Goal: Task Accomplishment & Management: Complete application form

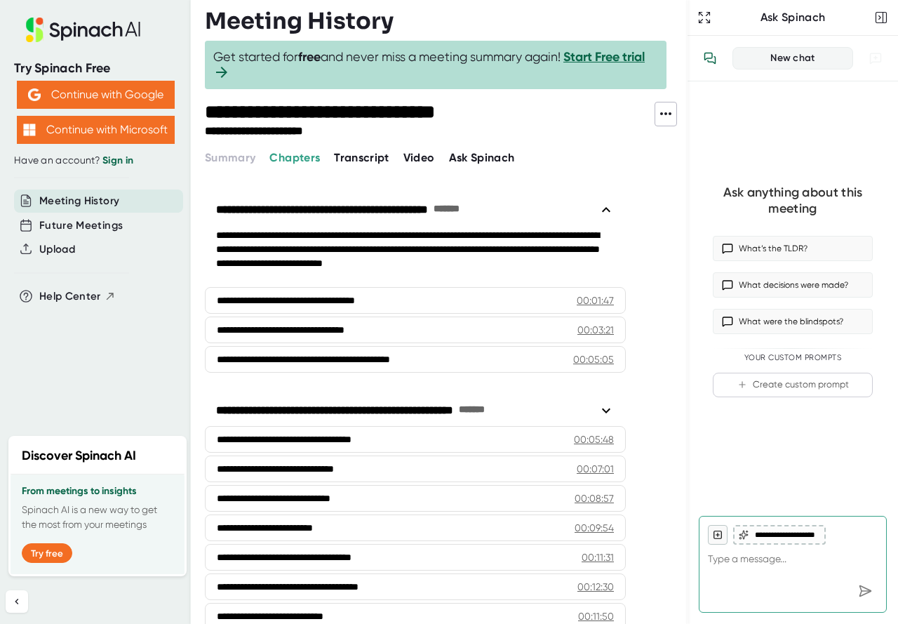
click at [374, 163] on span "Transcript" at bounding box center [361, 157] width 55 height 13
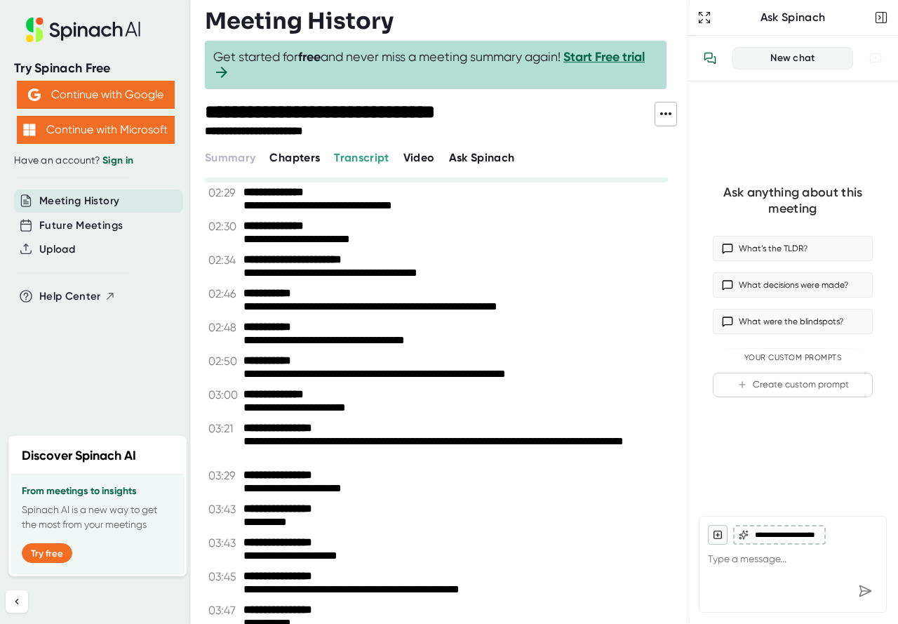
scroll to position [421, 0]
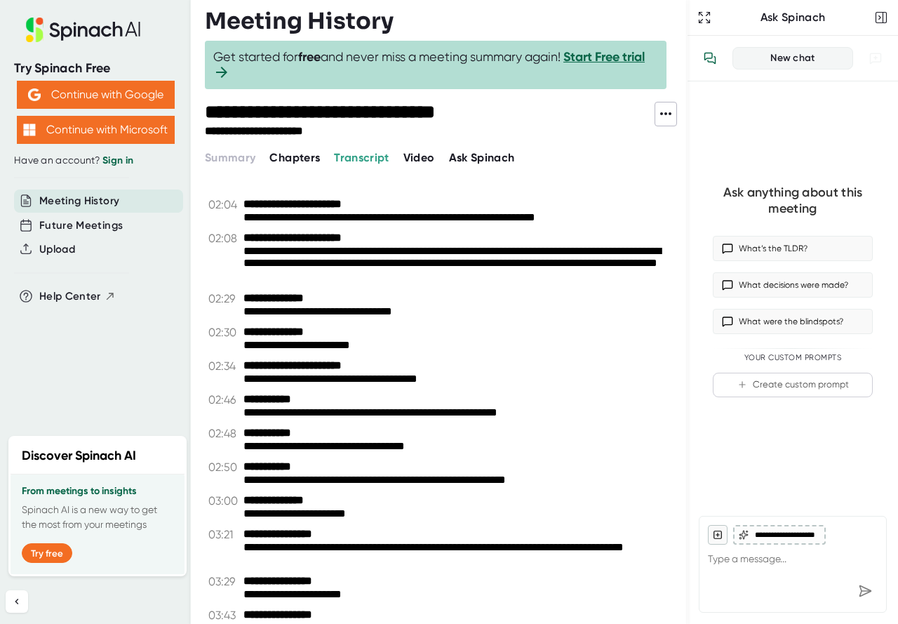
click at [656, 123] on button at bounding box center [666, 114] width 22 height 25
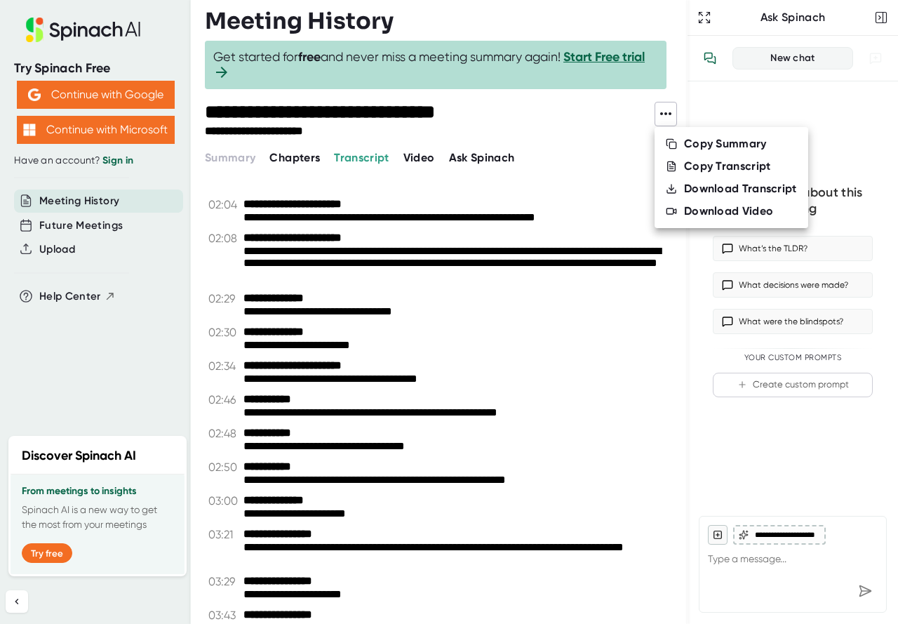
click at [679, 166] on li "Copy Transcript" at bounding box center [732, 166] width 154 height 22
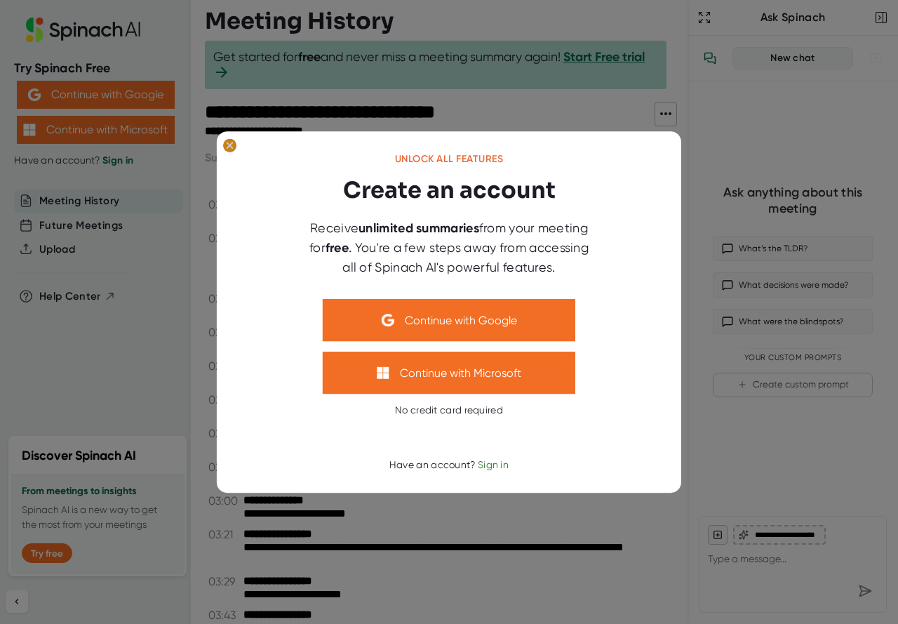
click at [229, 140] on ellipse at bounding box center [229, 145] width 13 height 14
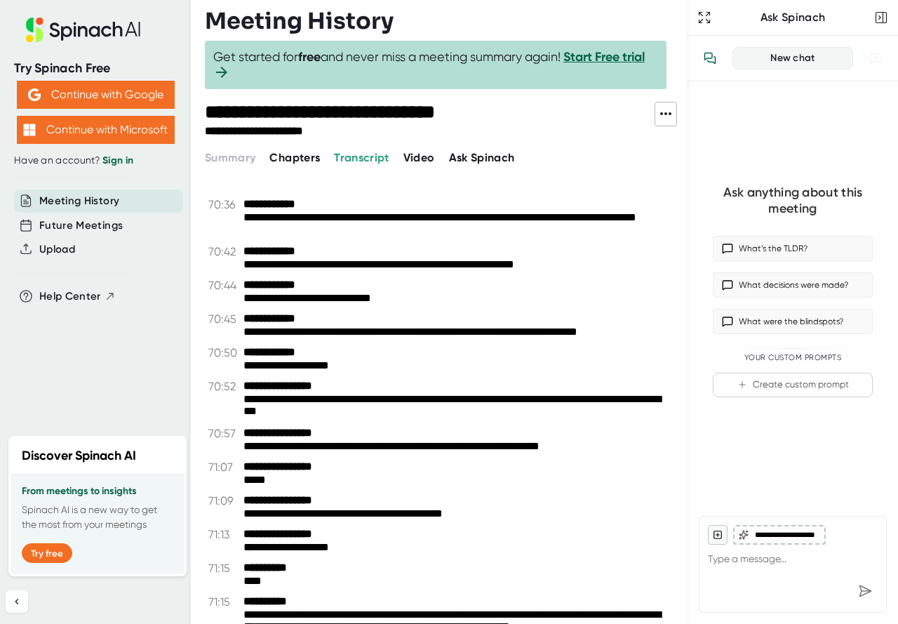
scroll to position [34223, 0]
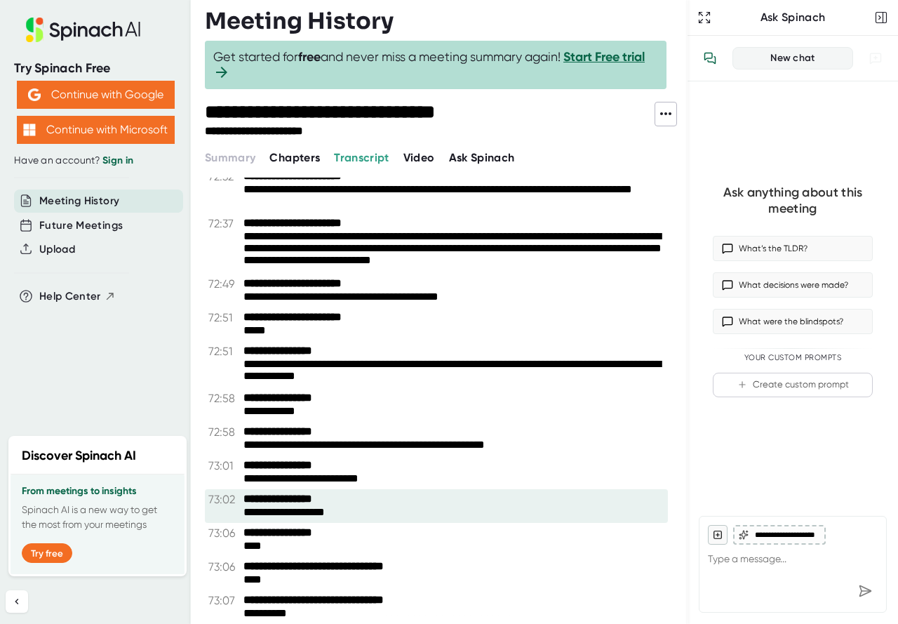
drag, startPoint x: 321, startPoint y: 613, endPoint x: 262, endPoint y: 424, distance: 198.4
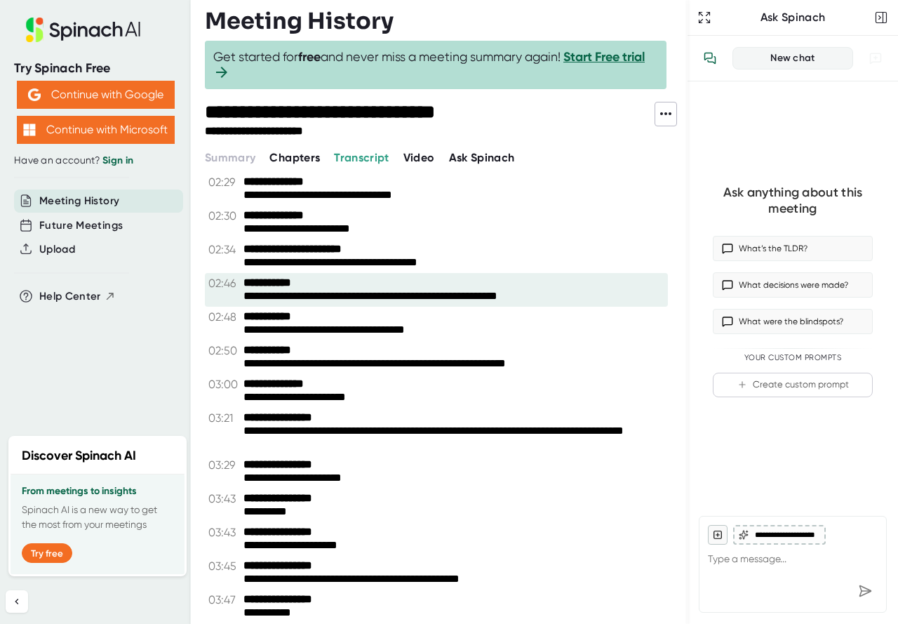
scroll to position [561, 0]
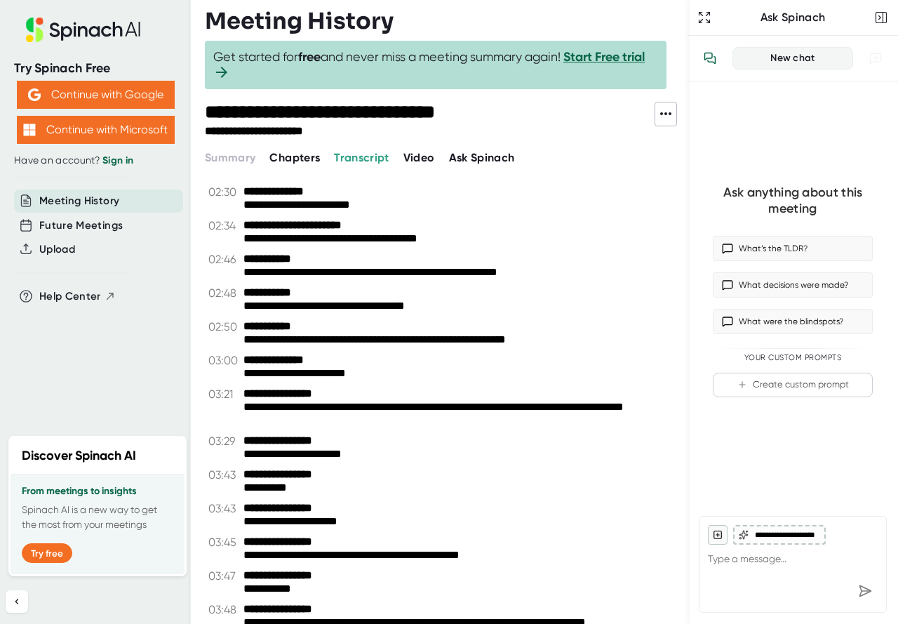
click at [365, 151] on span "Transcript" at bounding box center [361, 157] width 55 height 13
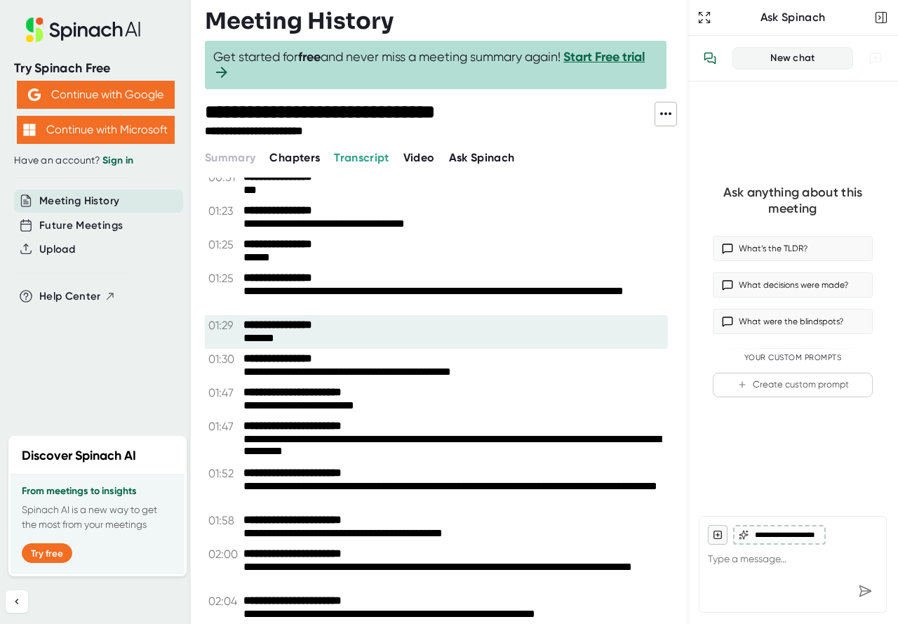
scroll to position [0, 0]
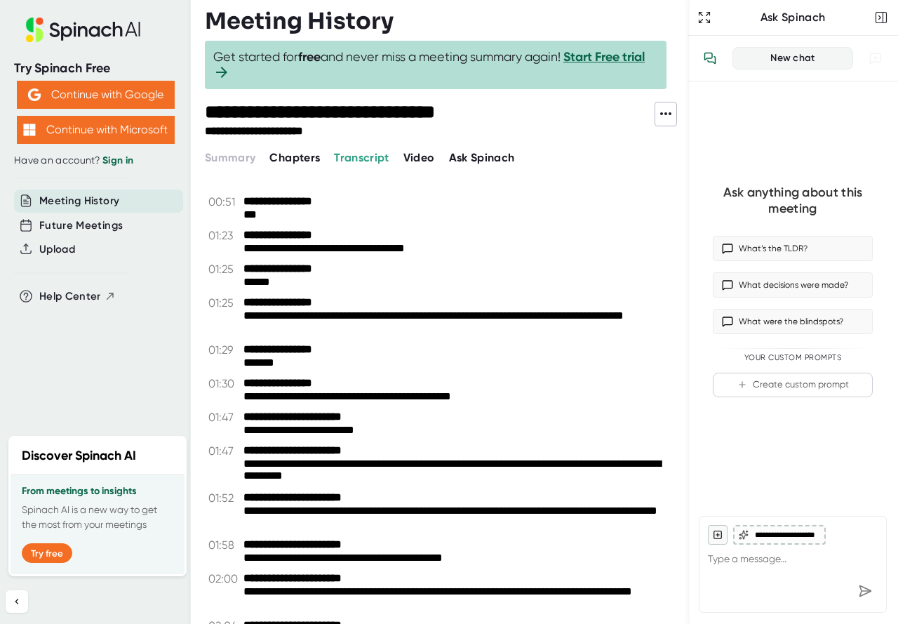
click at [236, 149] on div "**********" at bounding box center [446, 134] width 483 height 65
click at [426, 156] on span "Video" at bounding box center [419, 157] width 32 height 13
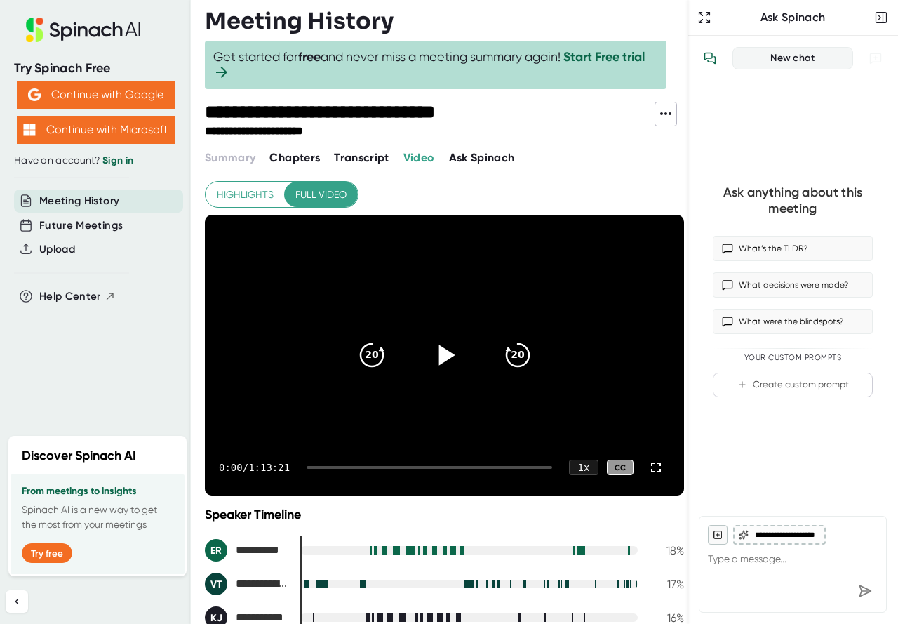
click at [440, 355] on icon at bounding box center [446, 354] width 16 height 20
click at [576, 467] on div "1 x" at bounding box center [583, 467] width 31 height 16
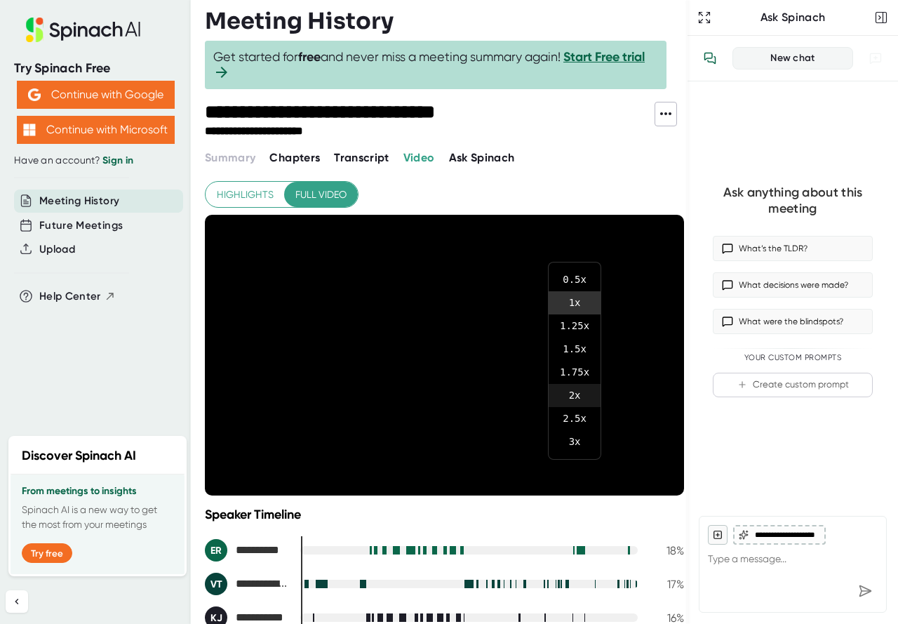
click at [573, 396] on li "2 x" at bounding box center [575, 395] width 52 height 23
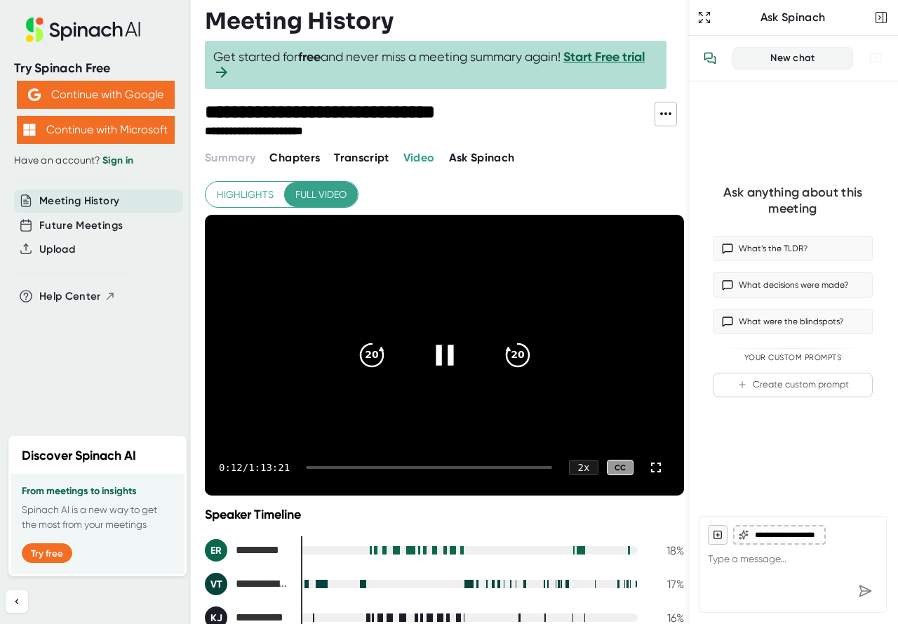
click at [326, 465] on div "0:12 / 1:13:21 2 x CC" at bounding box center [444, 467] width 479 height 56
click at [314, 467] on div at bounding box center [430, 467] width 246 height 3
click at [318, 466] on div at bounding box center [430, 467] width 246 height 3
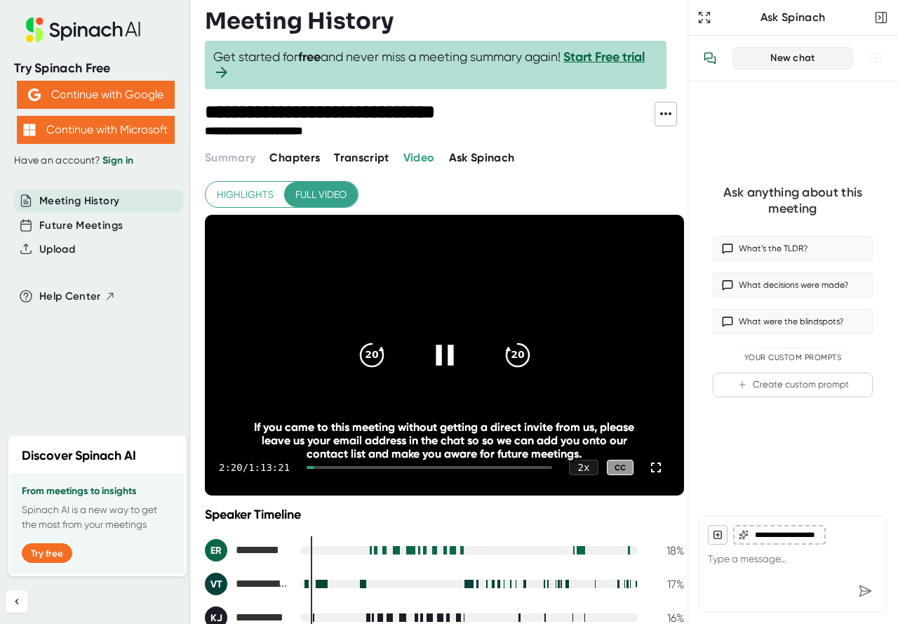
drag, startPoint x: 642, startPoint y: 465, endPoint x: 643, endPoint y: 526, distance: 61.0
click at [648, 465] on icon at bounding box center [656, 467] width 17 height 17
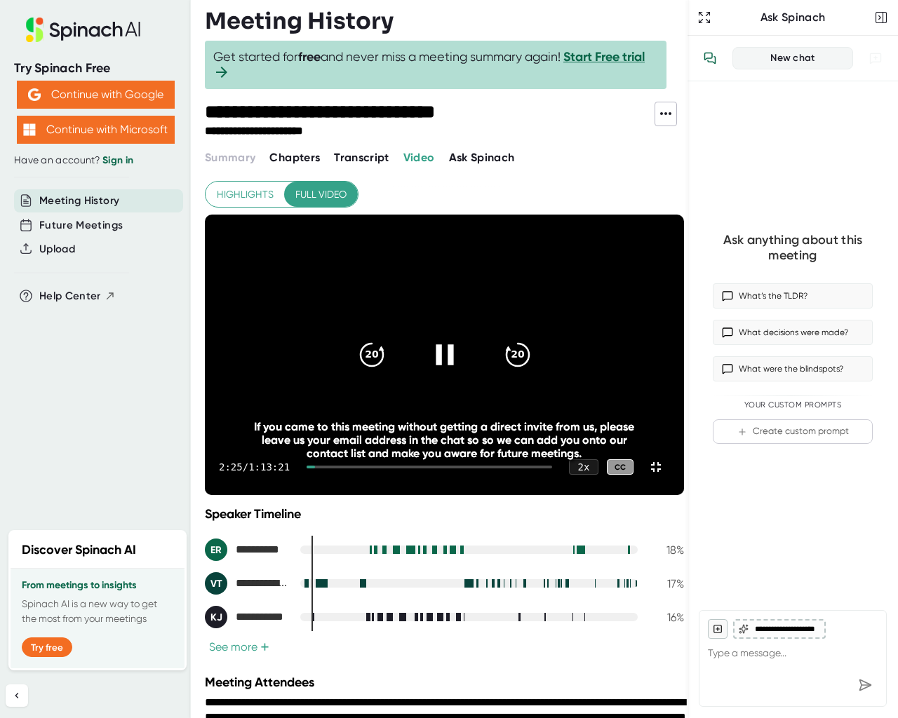
click at [464, 495] on div "2:25 / 1:13:21 2 x CC" at bounding box center [444, 467] width 479 height 56
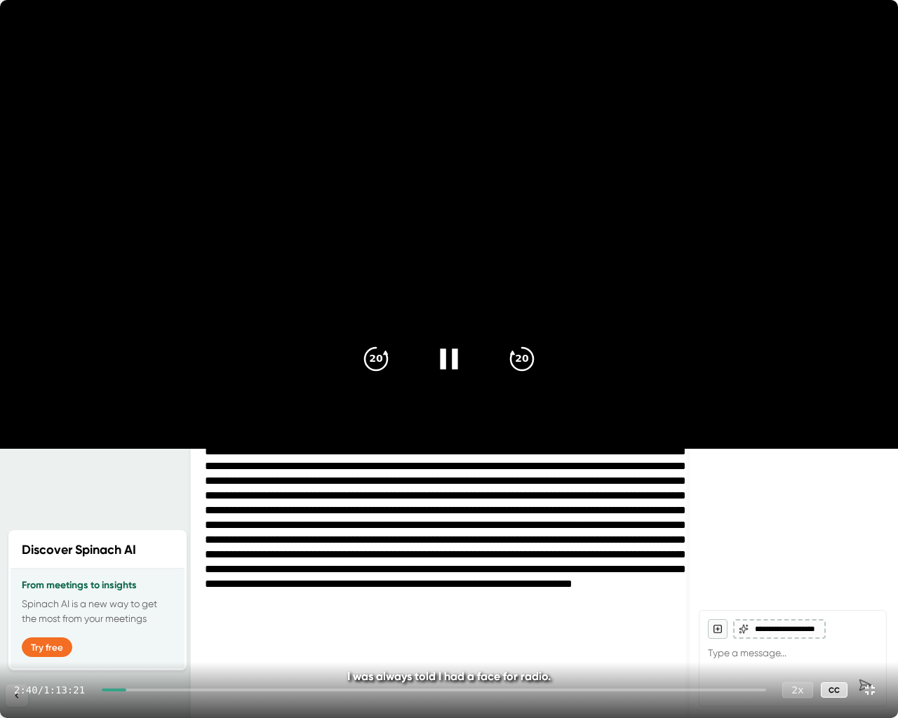
click at [791, 623] on div "2 x" at bounding box center [797, 690] width 31 height 16
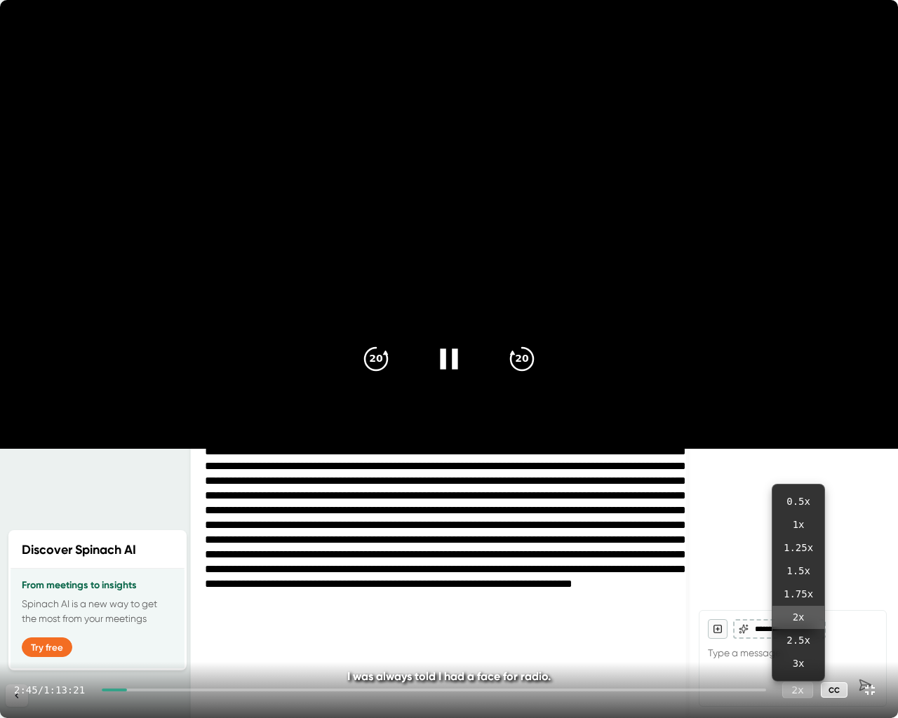
click at [803, 623] on div "2 x" at bounding box center [797, 690] width 31 height 16
click at [798, 623] on div "2 x" at bounding box center [797, 690] width 31 height 16
click at [796, 623] on div "2 x" at bounding box center [797, 690] width 31 height 16
click at [868, 623] on icon at bounding box center [870, 690] width 10 height 10
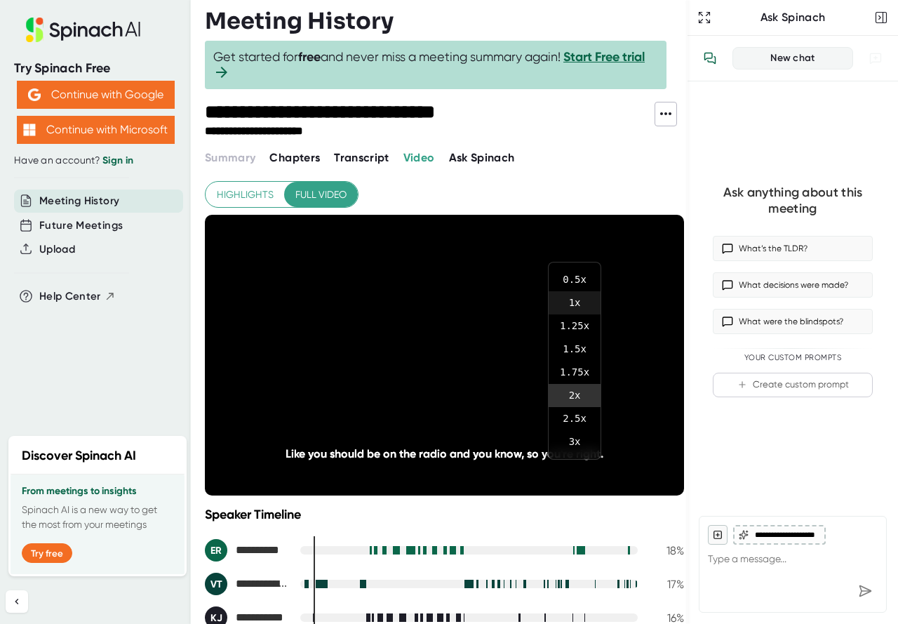
click at [583, 303] on li "1 x" at bounding box center [575, 302] width 52 height 23
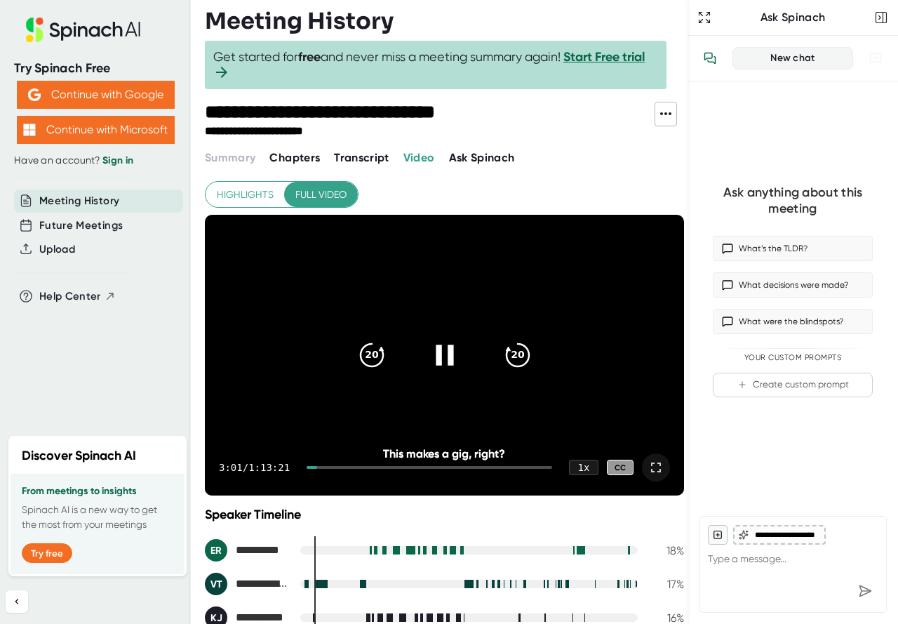
click at [315, 464] on div "3:01 / 1:13:21 1 x CC" at bounding box center [444, 467] width 479 height 56
click at [315, 467] on div at bounding box center [312, 467] width 11 height 3
click at [651, 464] on icon at bounding box center [656, 467] width 10 height 10
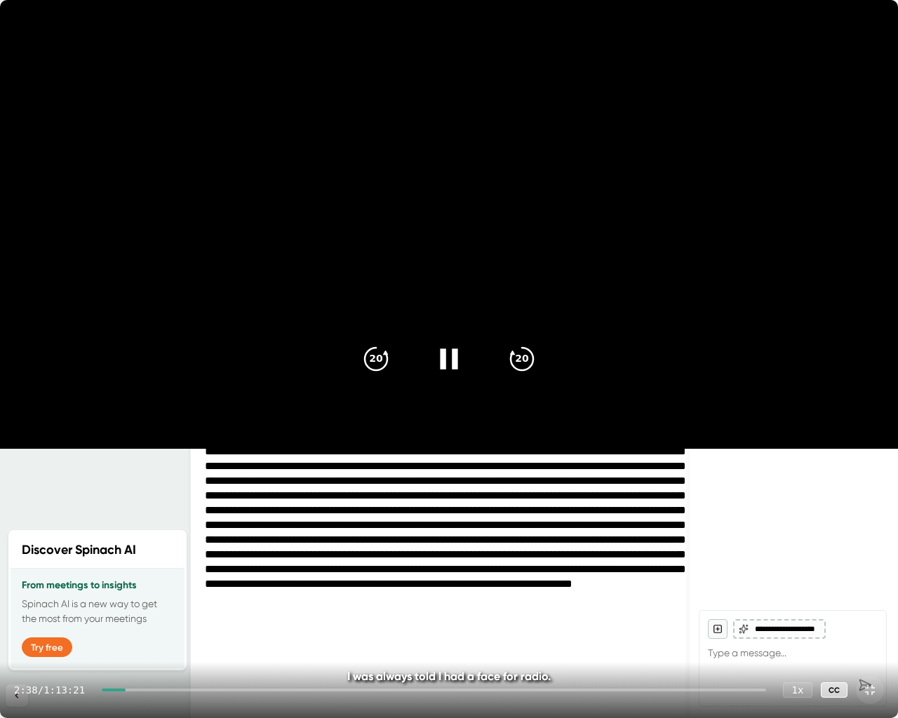
click at [873, 623] on icon at bounding box center [869, 690] width 17 height 17
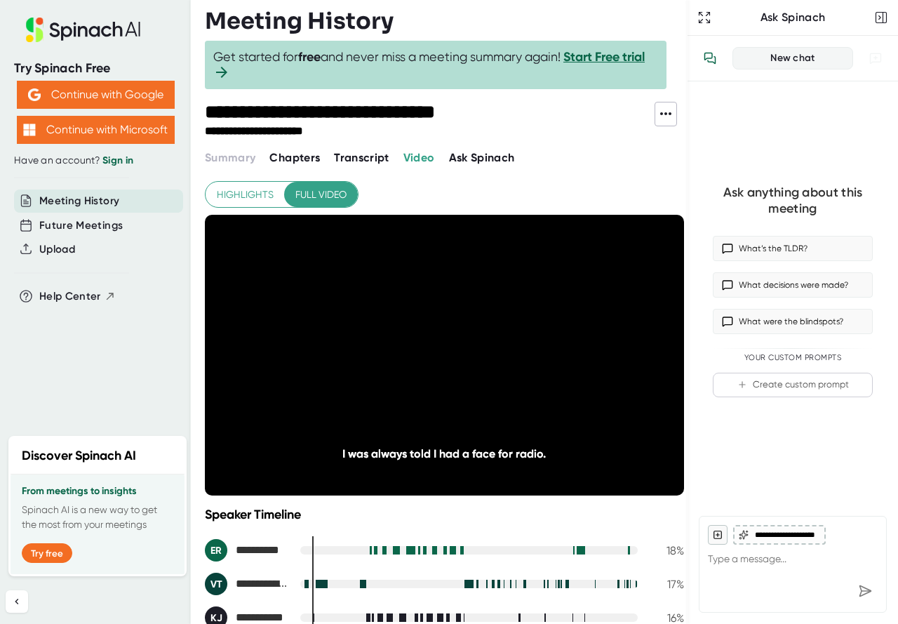
click at [369, 161] on span "Transcript" at bounding box center [361, 157] width 55 height 13
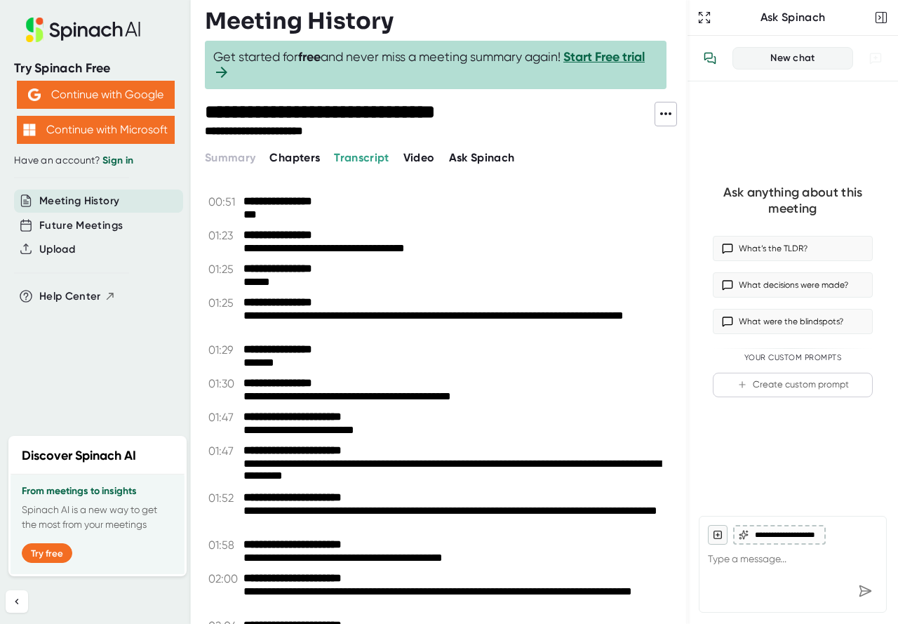
click at [662, 107] on icon at bounding box center [665, 113] width 17 height 17
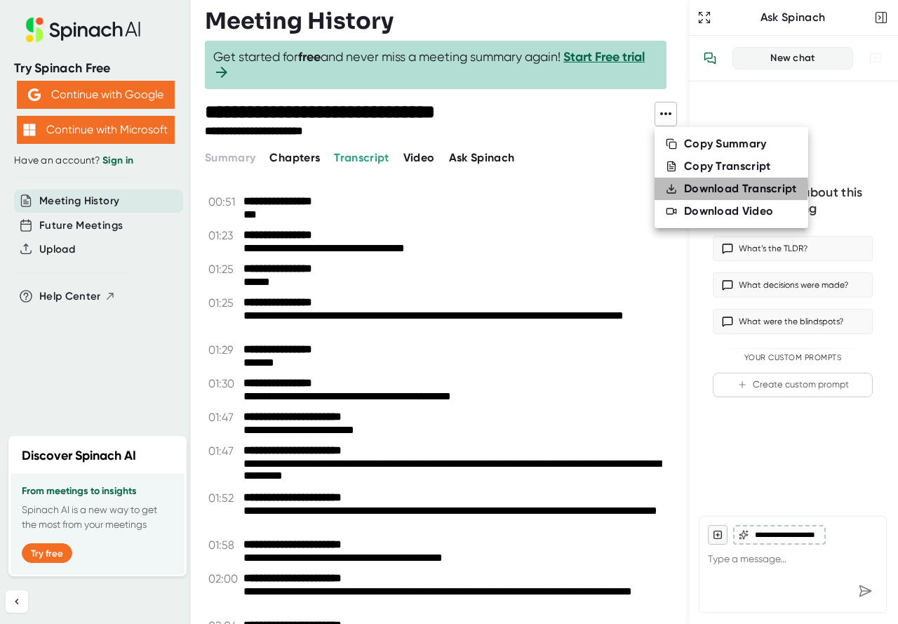
click at [699, 187] on div "Download Transcript" at bounding box center [740, 189] width 113 height 14
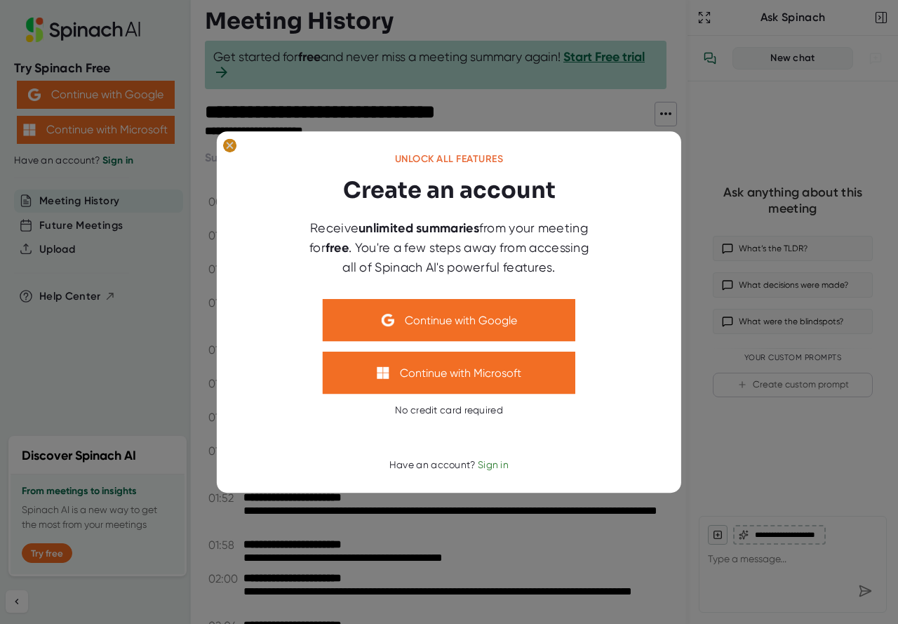
click at [227, 140] on ellipse at bounding box center [229, 145] width 13 height 14
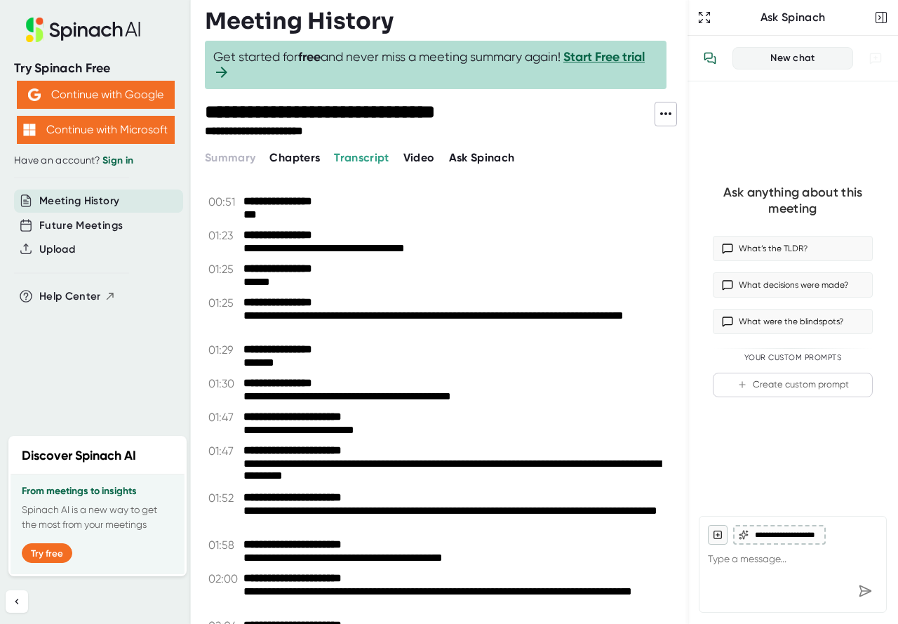
click at [669, 117] on icon at bounding box center [665, 113] width 17 height 17
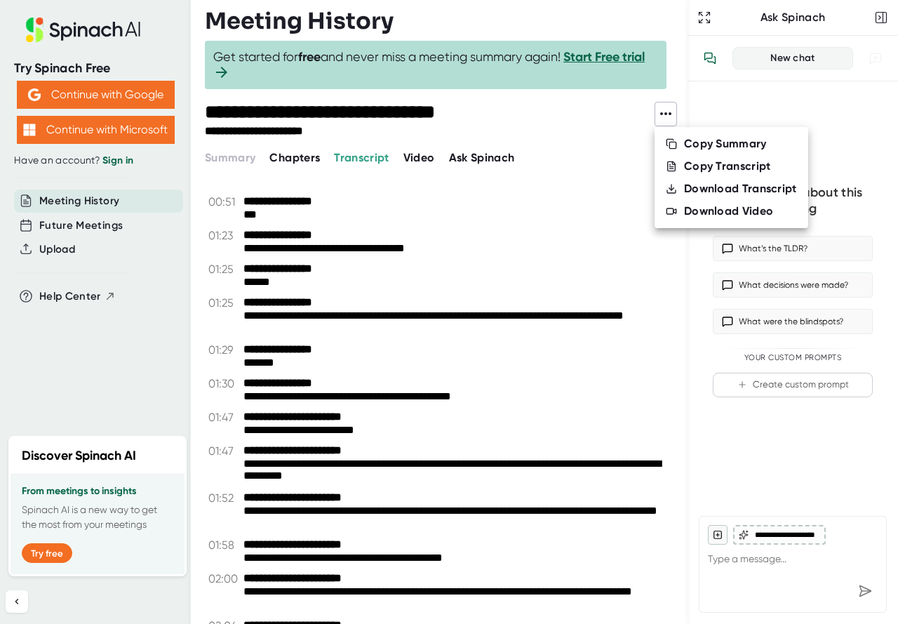
click at [695, 163] on div "Copy Transcript" at bounding box center [727, 166] width 87 height 14
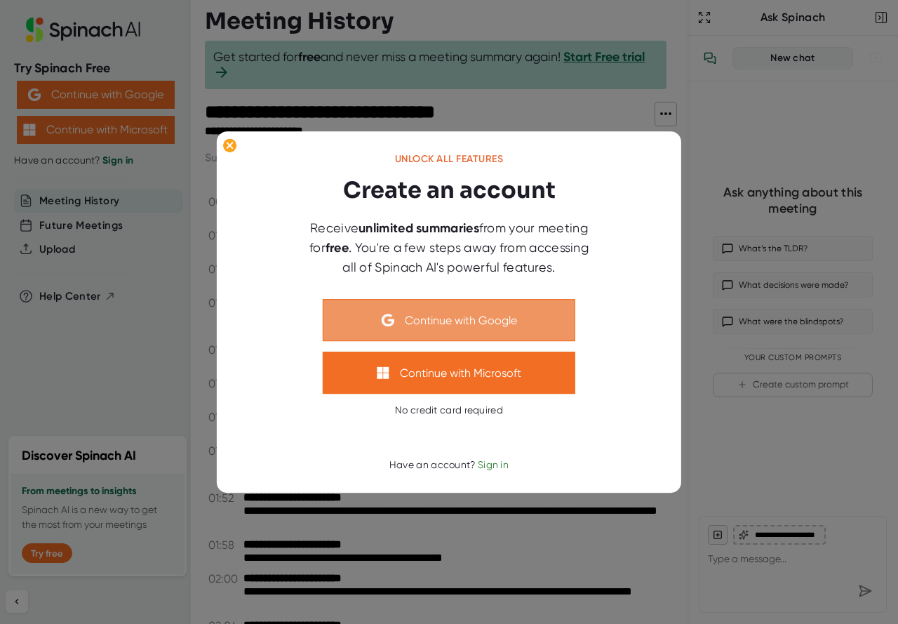
click at [500, 318] on button "Continue with Google" at bounding box center [449, 320] width 253 height 42
click at [484, 321] on button "Continue with Google" at bounding box center [449, 320] width 253 height 42
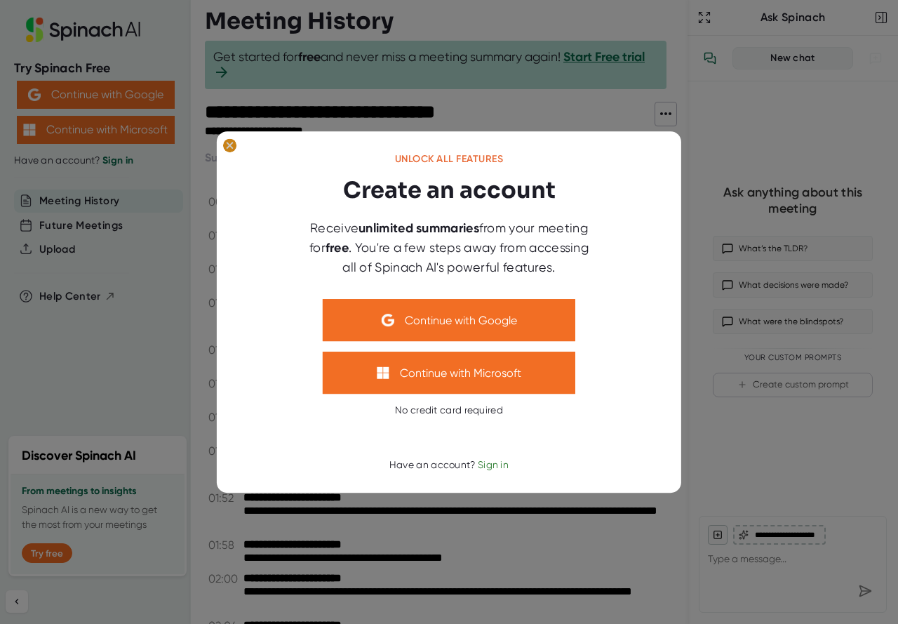
click at [224, 148] on ellipse at bounding box center [229, 145] width 13 height 14
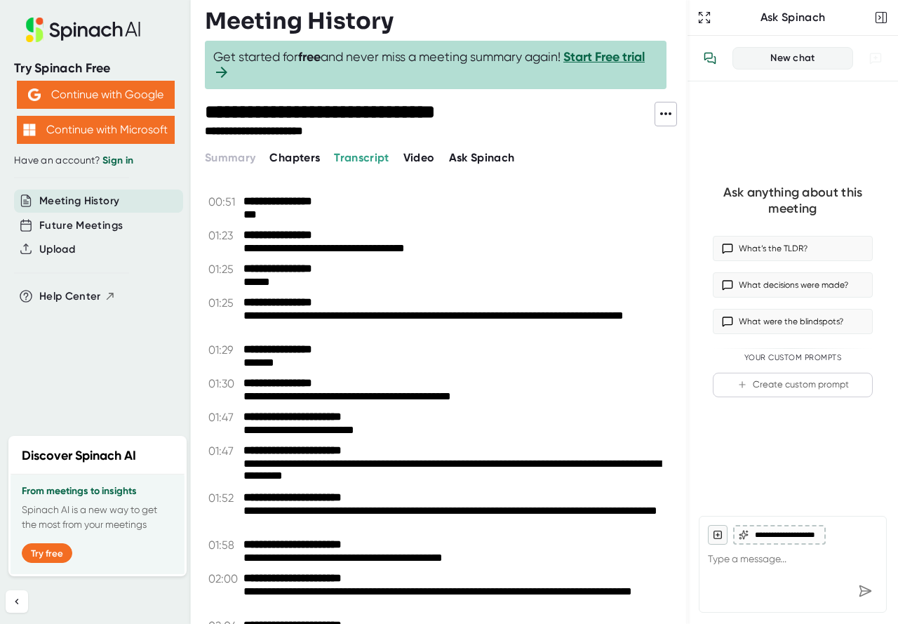
click at [372, 156] on span "Transcript" at bounding box center [361, 157] width 55 height 13
click at [658, 117] on icon at bounding box center [665, 113] width 17 height 17
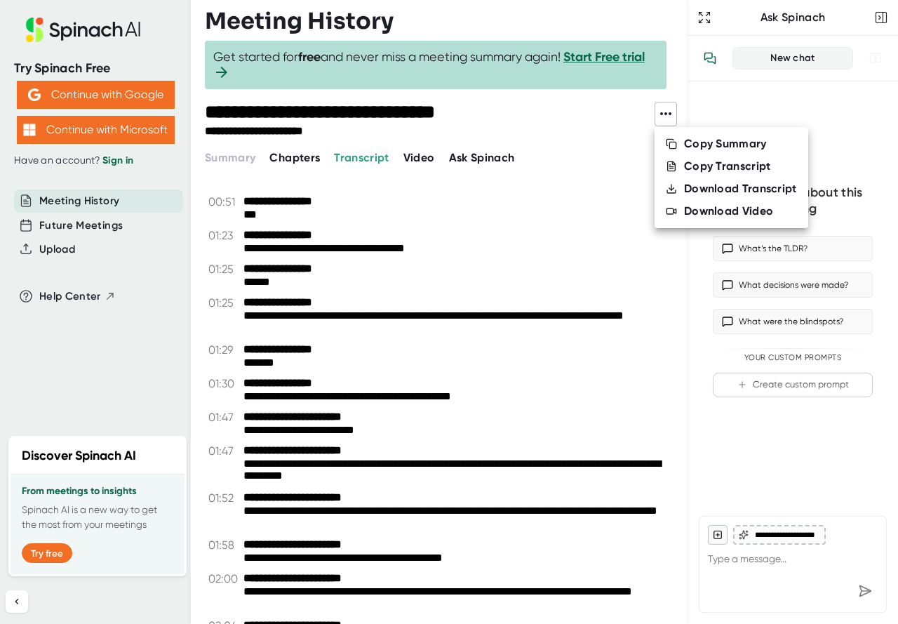
click at [704, 184] on div "Download Transcript" at bounding box center [740, 189] width 113 height 14
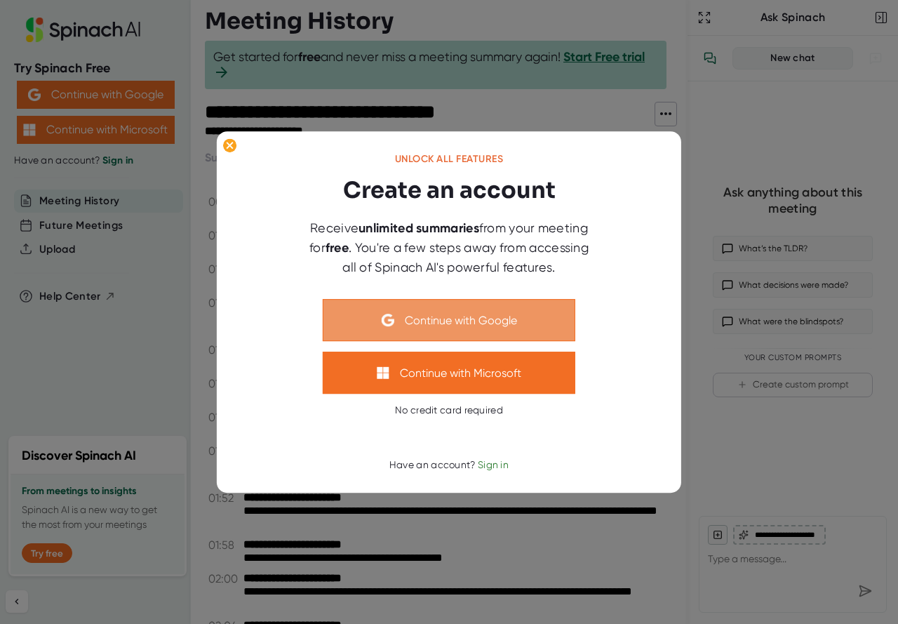
click at [461, 322] on button "Continue with Google" at bounding box center [449, 320] width 253 height 42
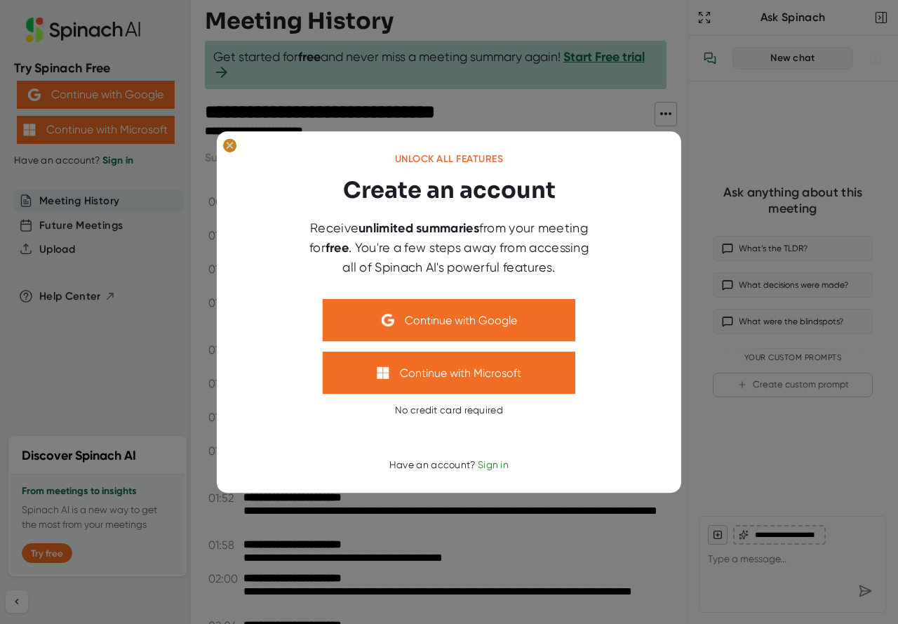
click at [232, 144] on g at bounding box center [229, 145] width 13 height 14
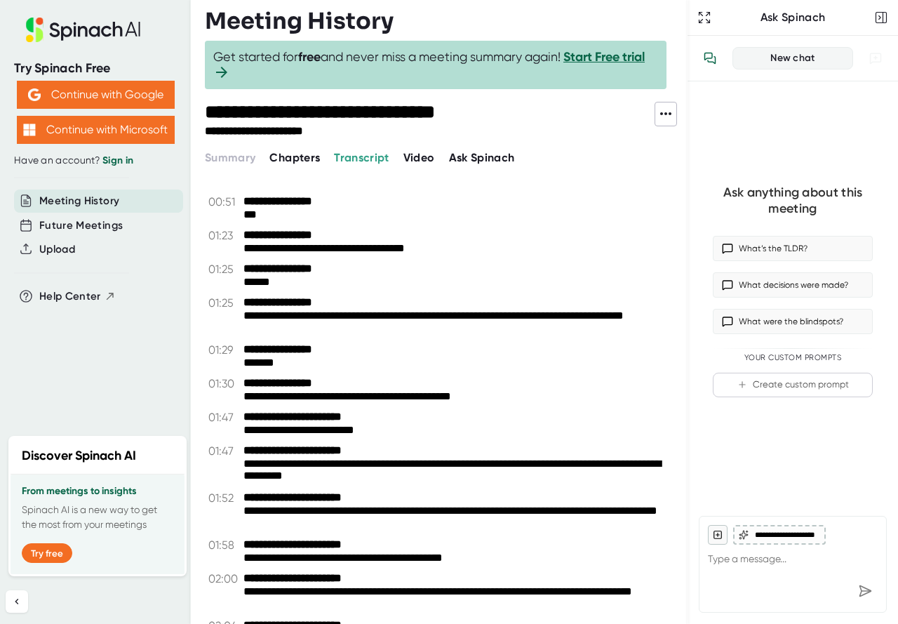
click at [657, 114] on icon at bounding box center [665, 113] width 17 height 17
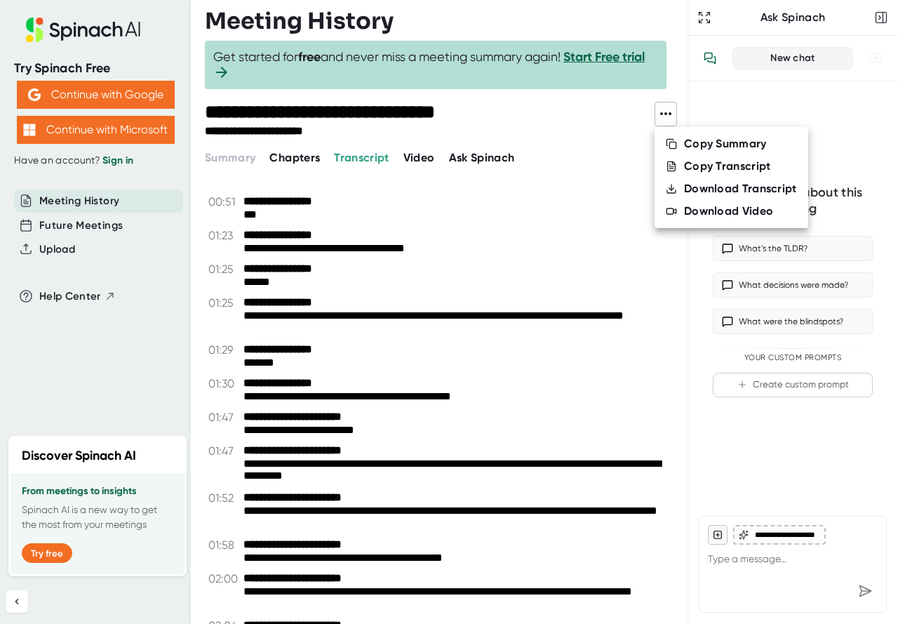
click at [732, 189] on div "Download Transcript" at bounding box center [740, 189] width 113 height 14
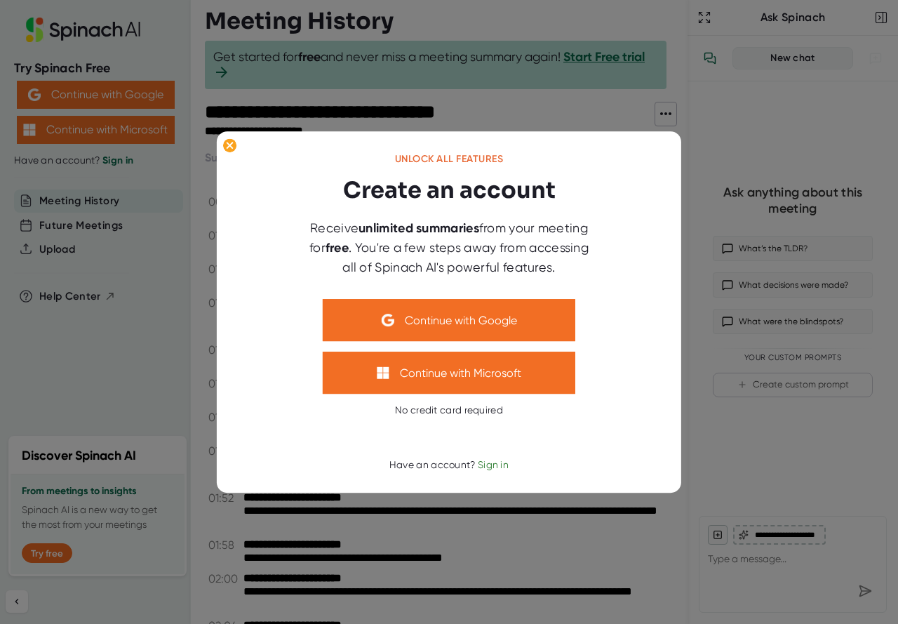
click at [488, 464] on span "Sign in" at bounding box center [493, 464] width 31 height 11
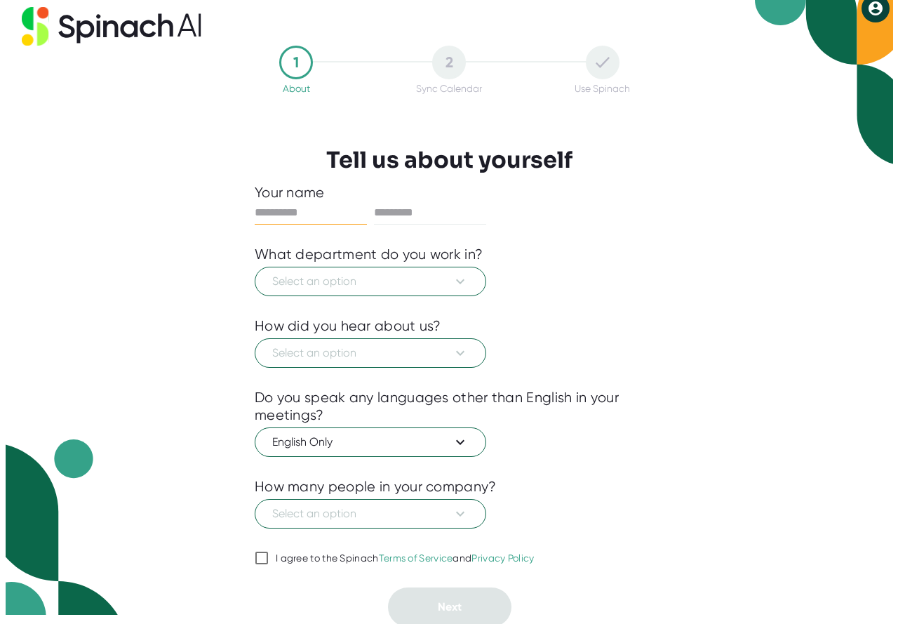
scroll to position [12, 0]
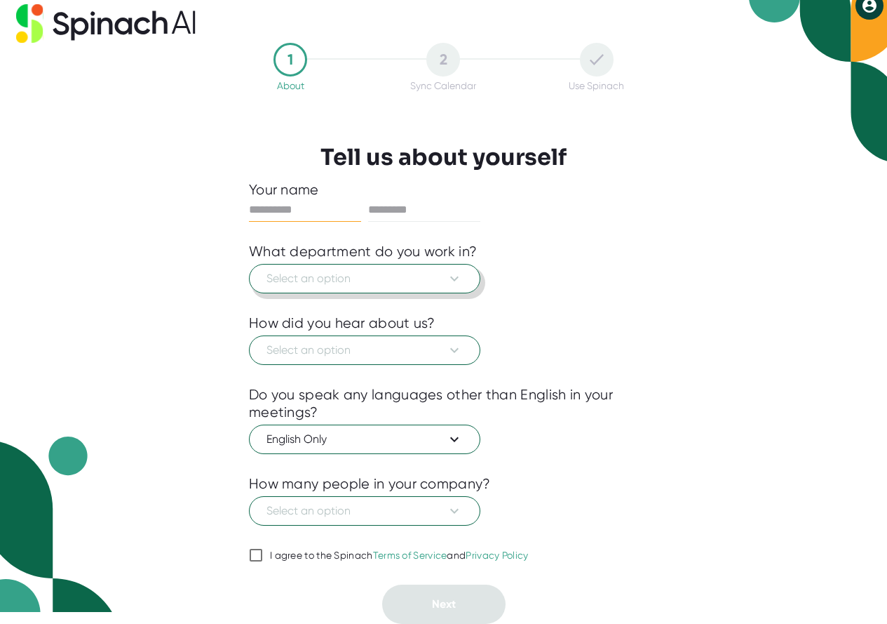
click at [391, 269] on button "Select an option" at bounding box center [365, 278] width 232 height 29
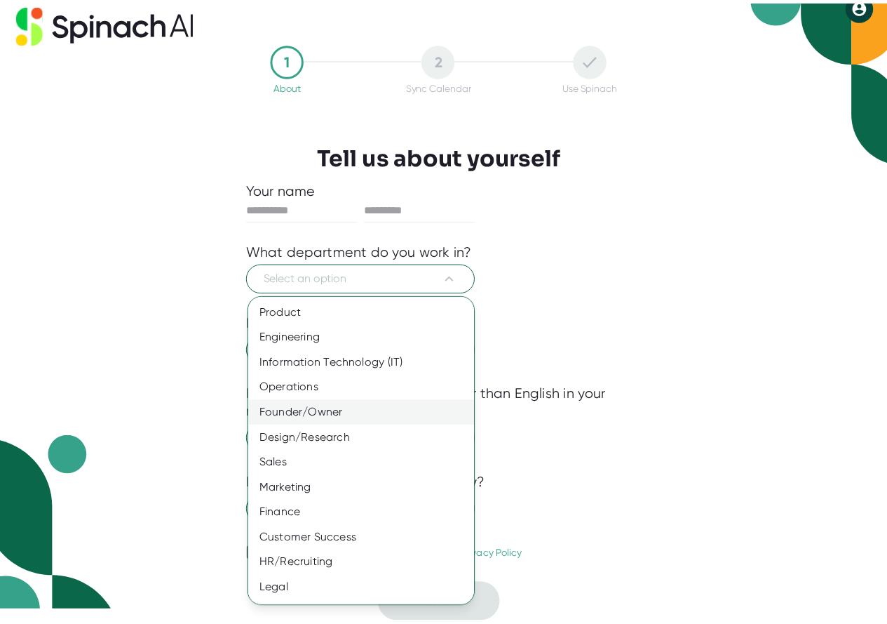
scroll to position [23, 0]
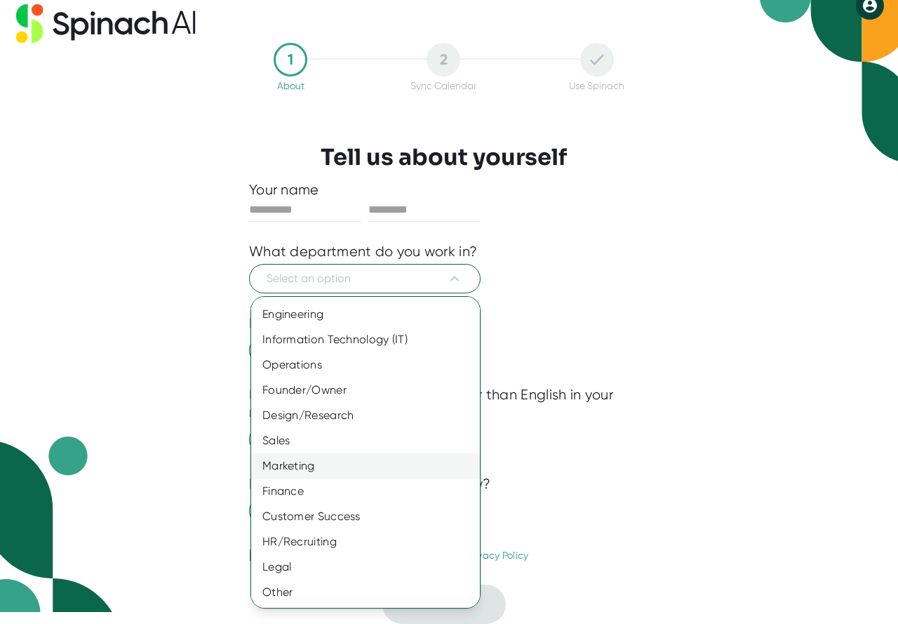
click at [334, 471] on div "Marketing" at bounding box center [370, 465] width 239 height 25
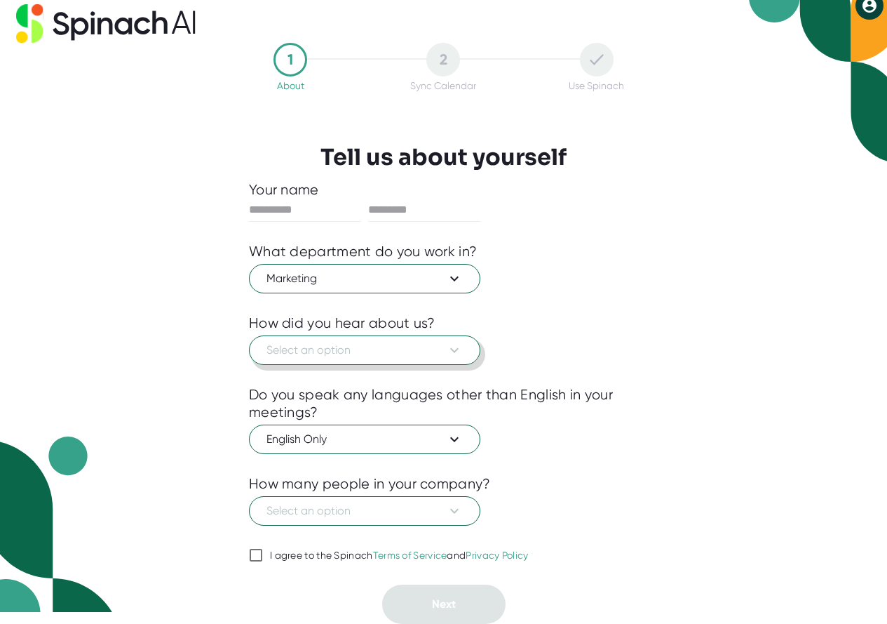
click at [360, 362] on button "Select an option" at bounding box center [365, 349] width 232 height 29
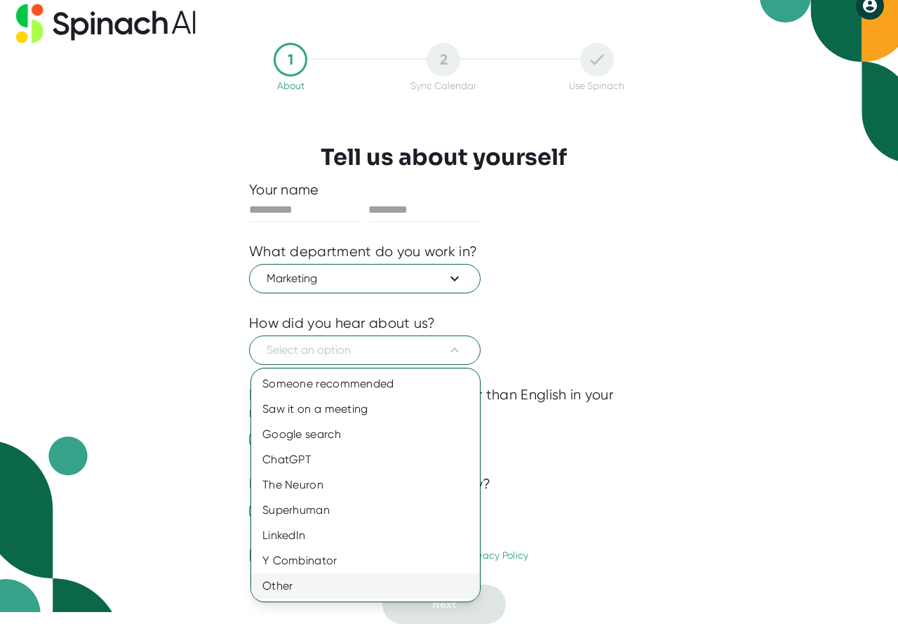
click at [328, 587] on div "Other" at bounding box center [365, 585] width 229 height 25
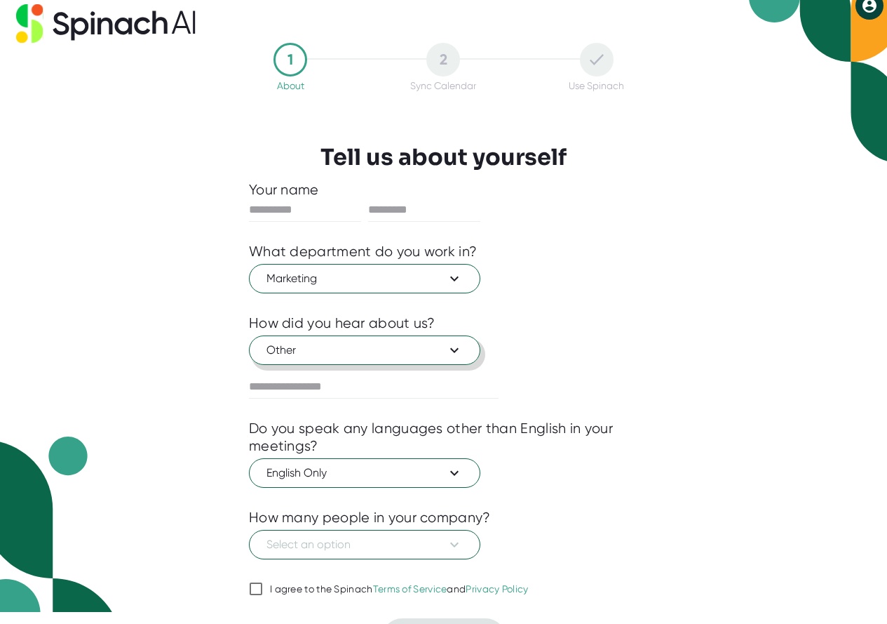
click at [374, 357] on span "Other" at bounding box center [365, 350] width 196 height 17
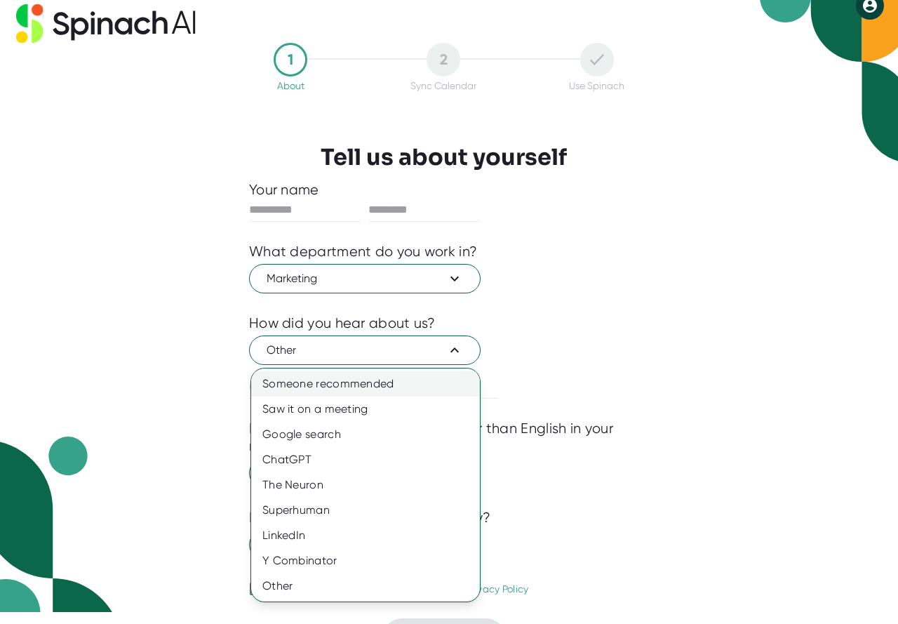
click at [364, 381] on div "Someone recommended" at bounding box center [365, 383] width 229 height 25
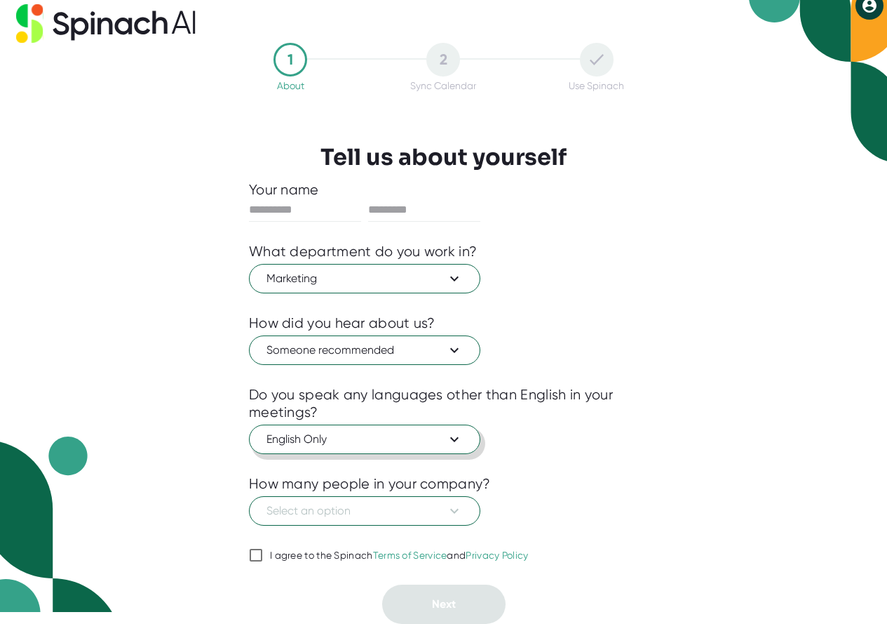
click at [360, 444] on span "English Only" at bounding box center [365, 439] width 196 height 17
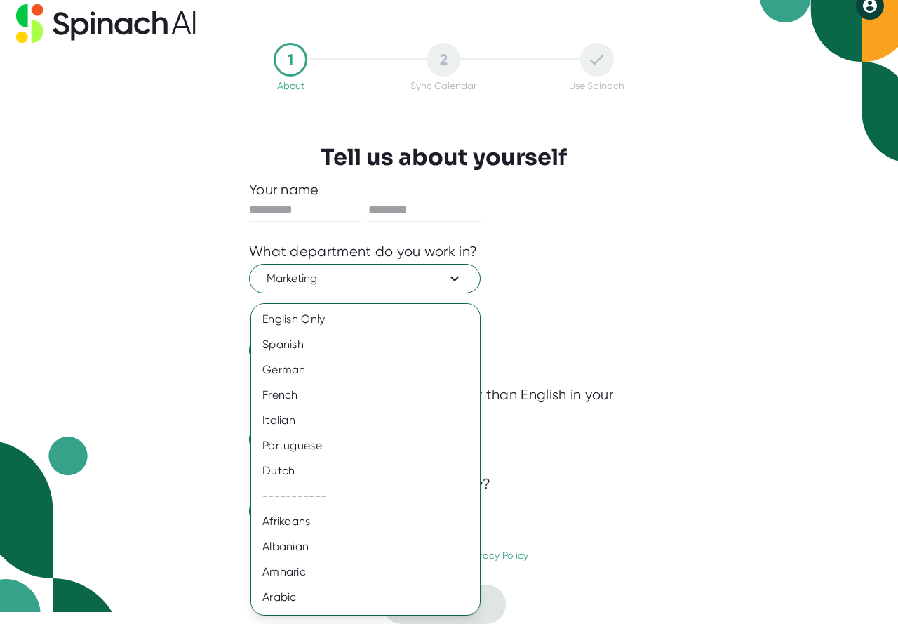
click at [632, 424] on div at bounding box center [449, 312] width 898 height 624
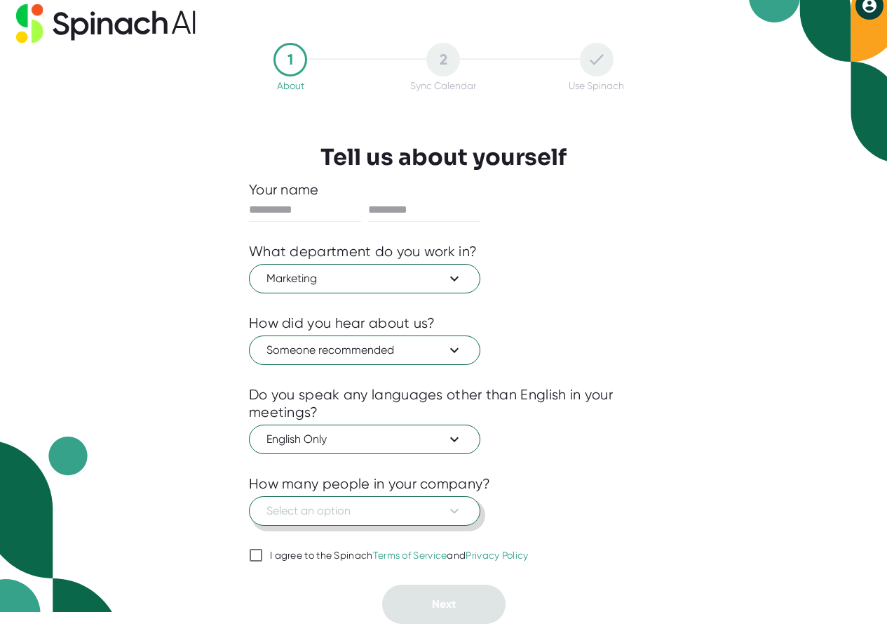
click at [450, 509] on icon at bounding box center [454, 510] width 17 height 17
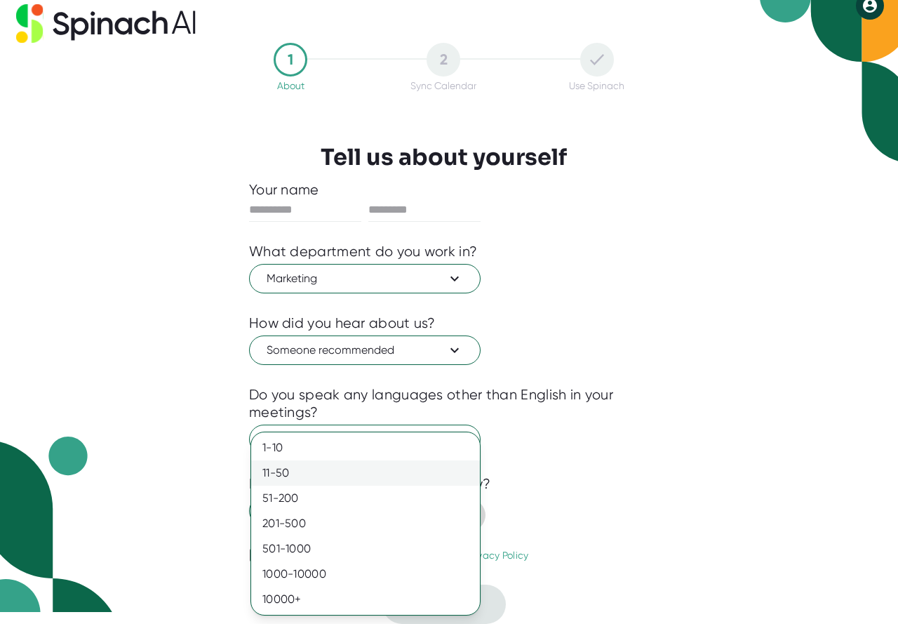
click at [363, 476] on div "11-50" at bounding box center [365, 472] width 229 height 25
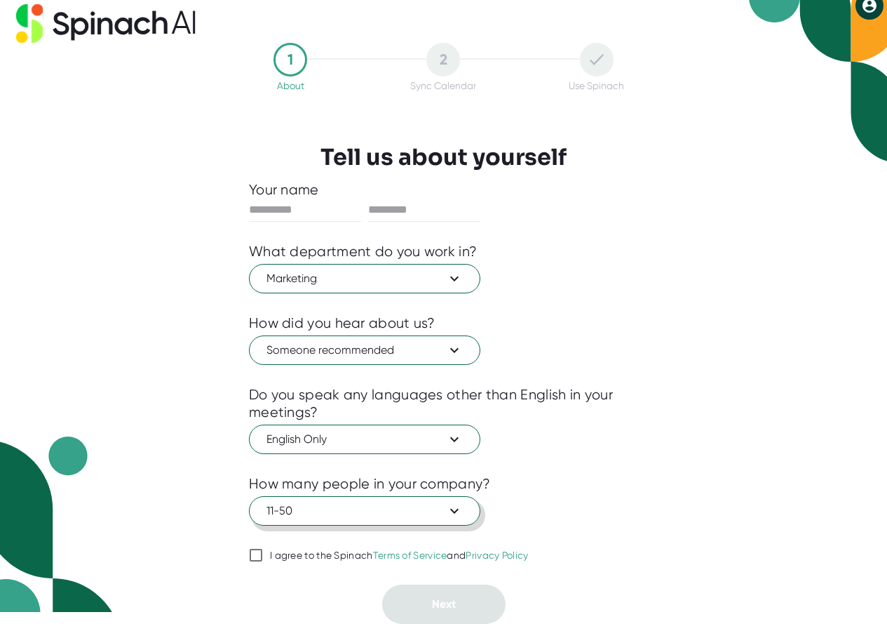
drag, startPoint x: 249, startPoint y: 554, endPoint x: 269, endPoint y: 555, distance: 20.4
click at [249, 553] on input "I agree to the Spinach Terms of Service and Privacy Policy" at bounding box center [256, 554] width 14 height 17
checkbox input "true"
click at [598, 427] on div "English Only" at bounding box center [443, 437] width 389 height 33
click at [295, 215] on input "text" at bounding box center [305, 210] width 112 height 22
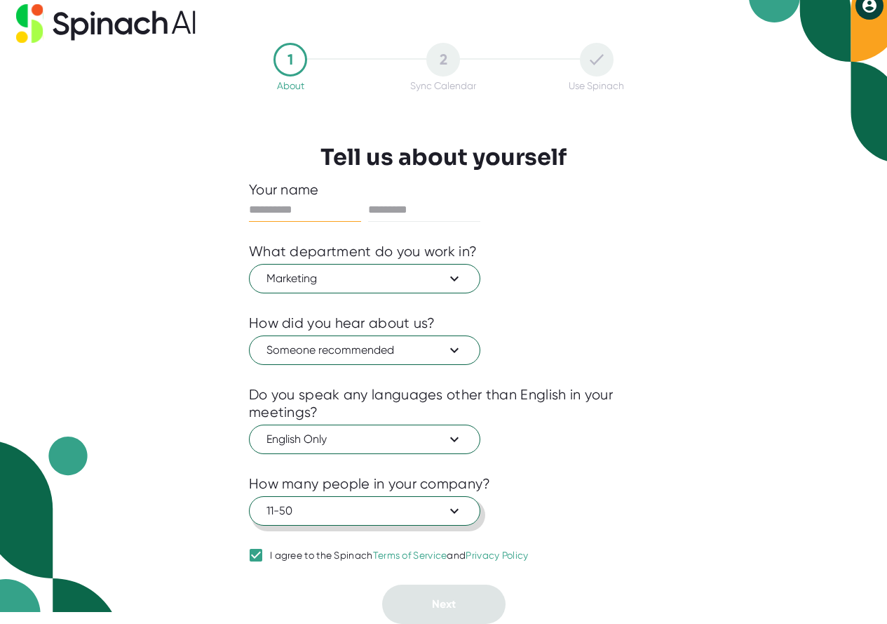
click at [296, 210] on input "text" at bounding box center [305, 210] width 112 height 22
type input "*****"
type input "*"
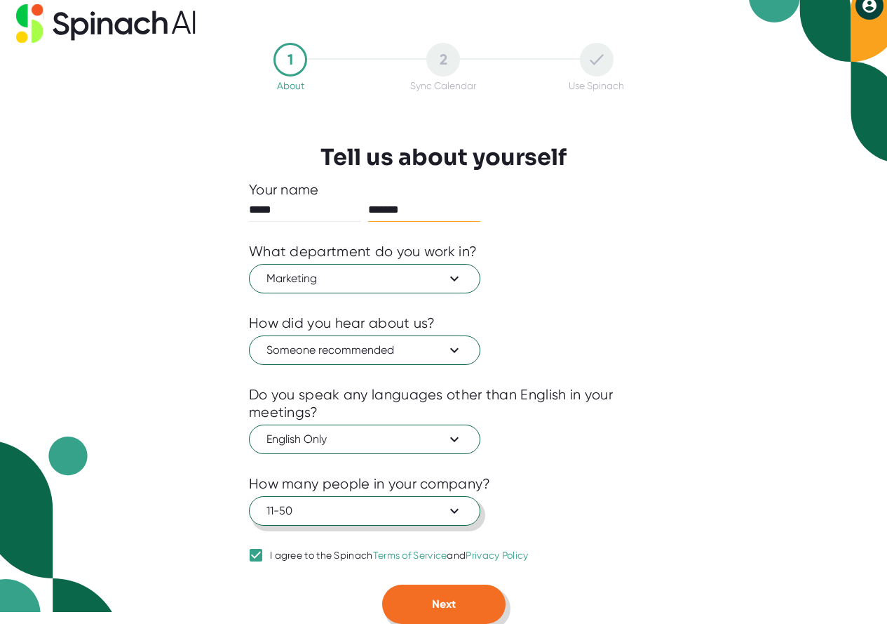
type input "*******"
click at [471, 598] on button "Next" at bounding box center [443, 603] width 123 height 39
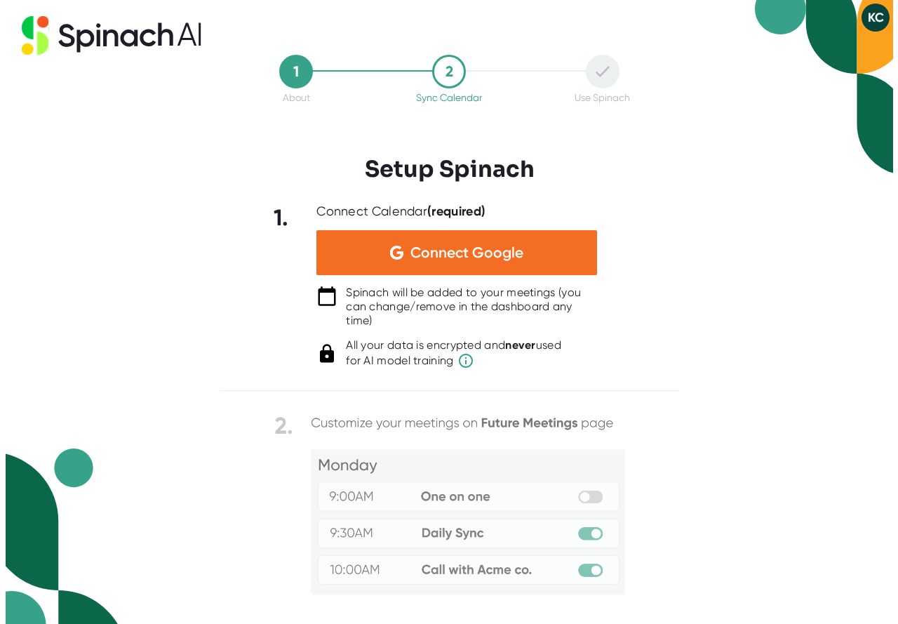
scroll to position [0, 0]
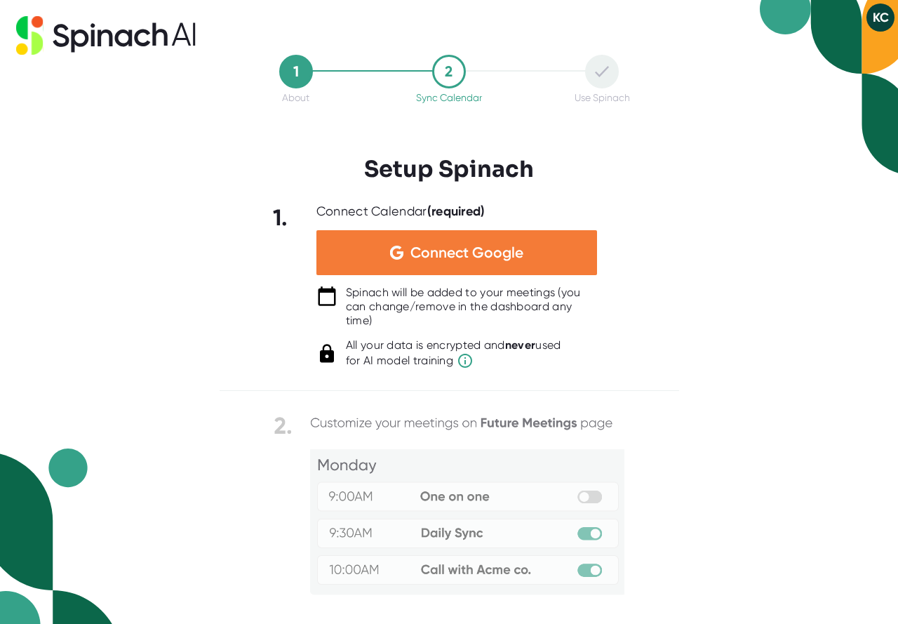
click at [509, 255] on span "Connect Google" at bounding box center [466, 253] width 113 height 14
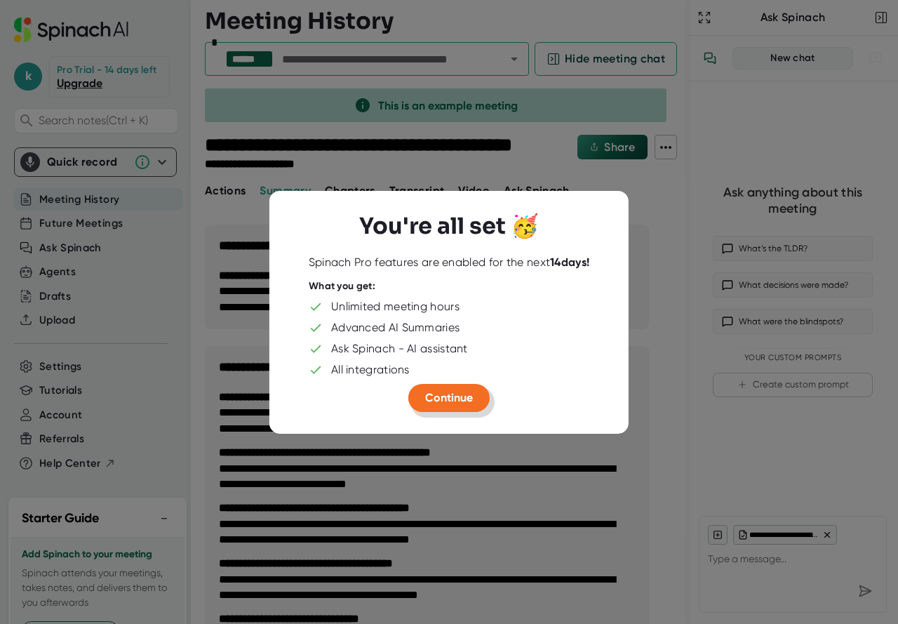
click at [466, 399] on span "Continue" at bounding box center [449, 396] width 48 height 13
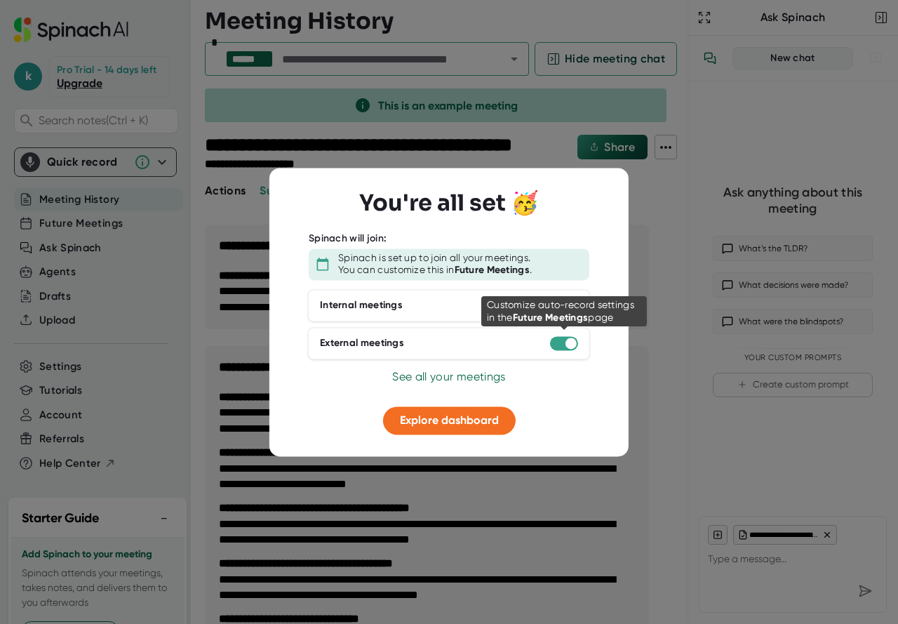
click at [558, 339] on div at bounding box center [564, 343] width 28 height 14
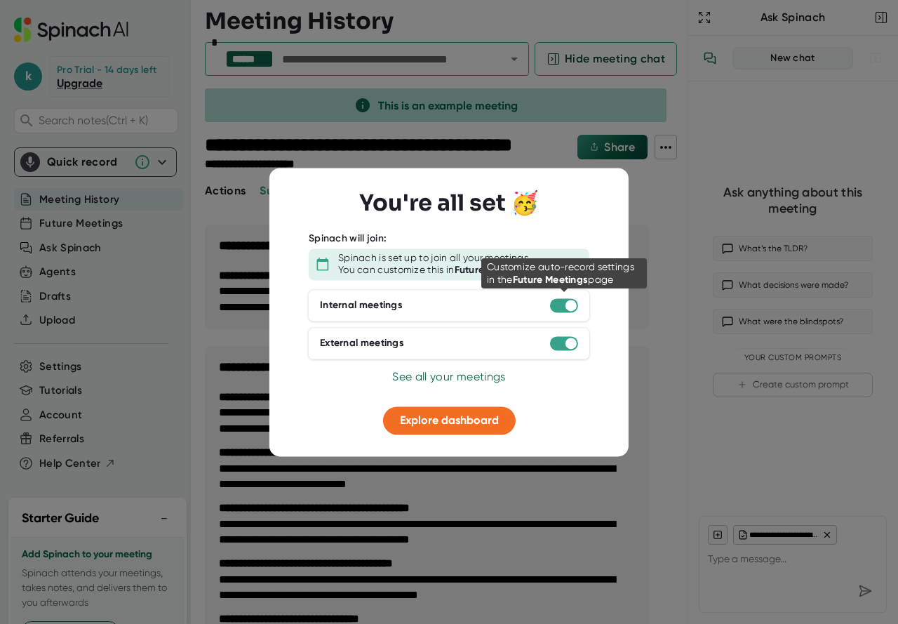
click at [561, 306] on div at bounding box center [564, 305] width 28 height 14
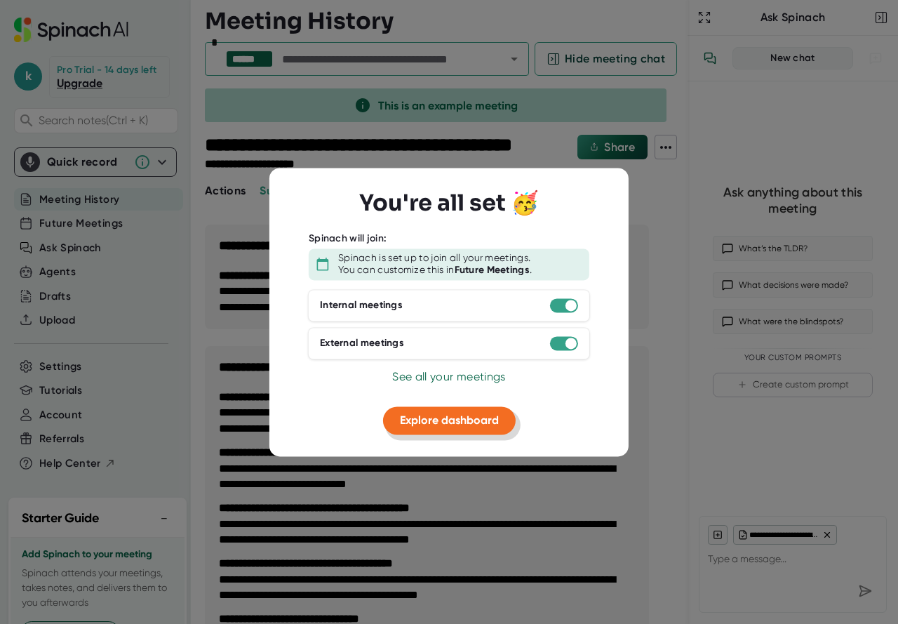
click at [455, 415] on span "Explore dashboard" at bounding box center [449, 419] width 99 height 13
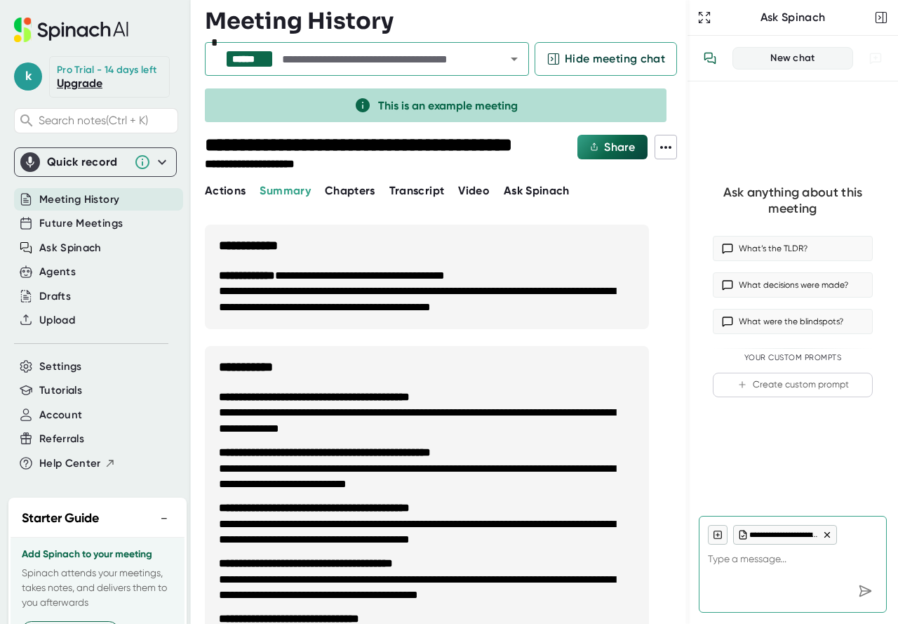
click at [420, 187] on span "Transcript" at bounding box center [416, 190] width 55 height 13
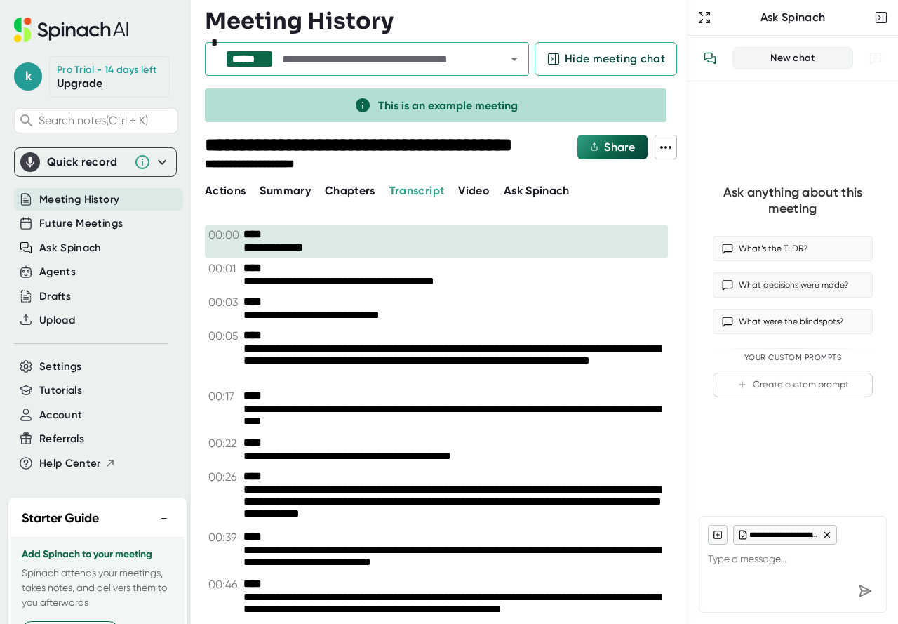
click at [467, 191] on span "Video" at bounding box center [474, 190] width 32 height 13
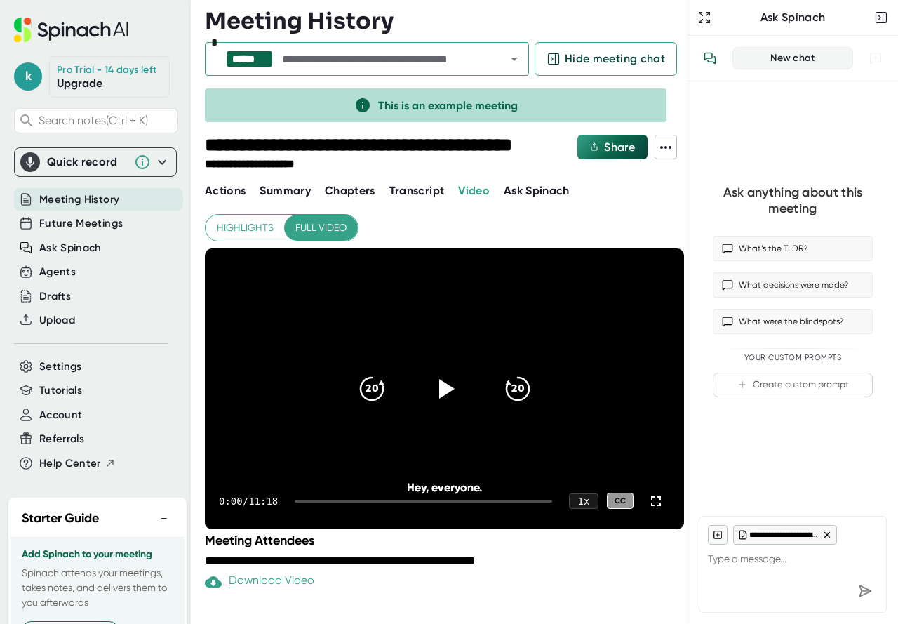
type textarea "x"
